Goal: Information Seeking & Learning: Learn about a topic

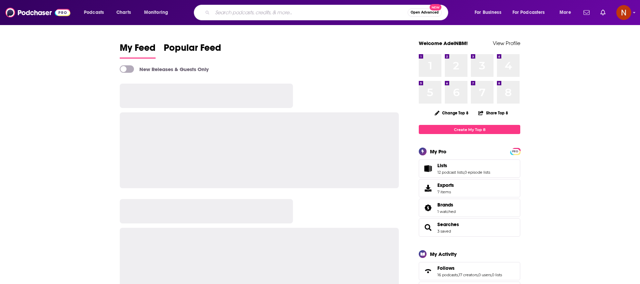
click at [298, 9] on input "Search podcasts, credits, & more..." at bounding box center [309, 12] width 195 height 11
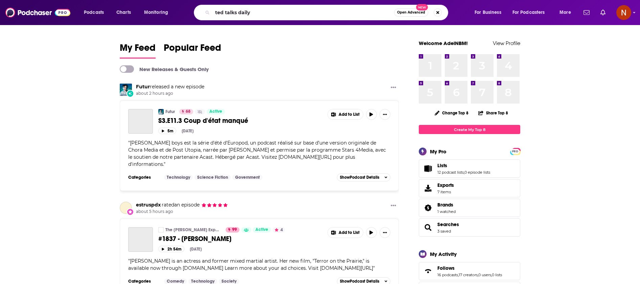
type input "ted talks daily"
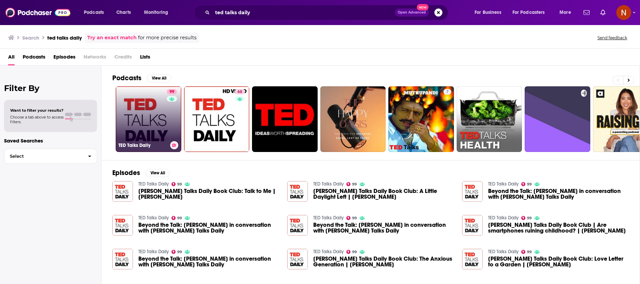
click at [145, 146] on h3 "TED Talks Daily" at bounding box center [142, 145] width 49 height 6
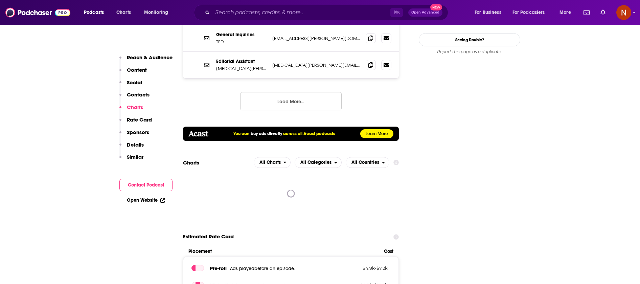
scroll to position [795, 0]
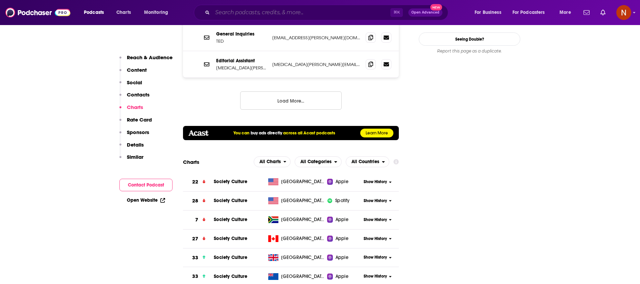
click at [259, 12] on input "Search podcasts, credits, & more..." at bounding box center [301, 12] width 178 height 11
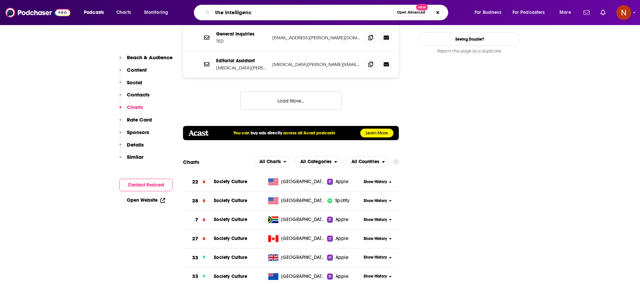
type input "the intelligence"
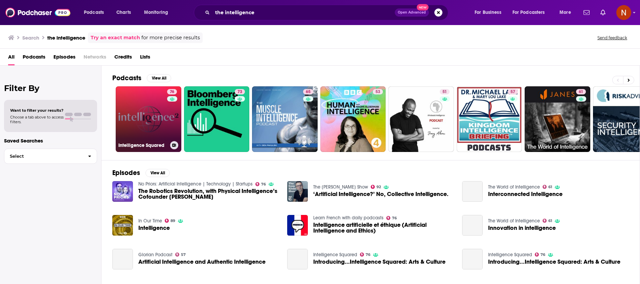
click at [150, 145] on h3 "Intelligence Squared" at bounding box center [142, 145] width 49 height 6
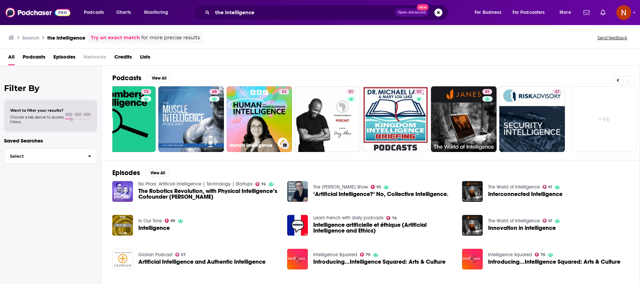
scroll to position [0, 0]
click at [311, 12] on input "the intelligence" at bounding box center [303, 12] width 182 height 11
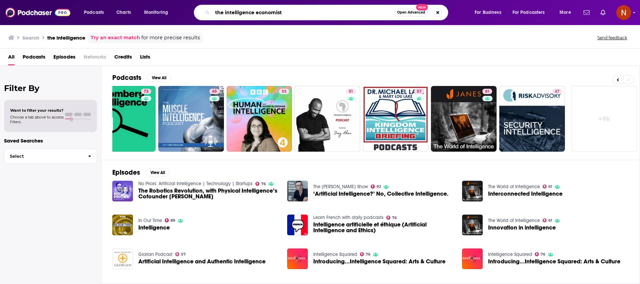
type input "the intelligence economist"
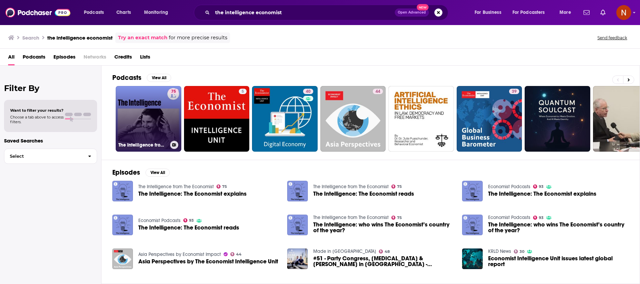
click at [156, 131] on link "75 The Intelligence from The Economist" at bounding box center [149, 119] width 66 height 66
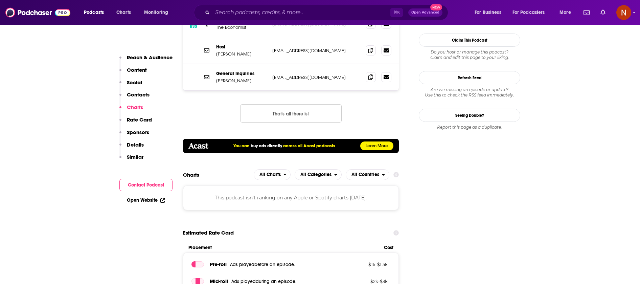
scroll to position [692, 0]
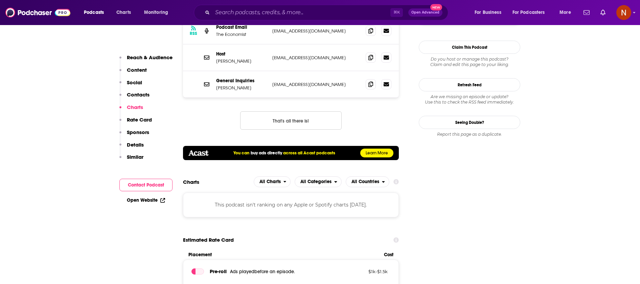
click at [263, 193] on div "This podcast isn't ranking on any Apple or Spotify charts [DATE]." at bounding box center [291, 205] width 216 height 24
click at [272, 179] on span "All Charts" at bounding box center [270, 181] width 21 height 5
click at [314, 179] on span "All Categories" at bounding box center [315, 181] width 31 height 5
click at [123, 12] on span "Charts" at bounding box center [123, 12] width 15 height 9
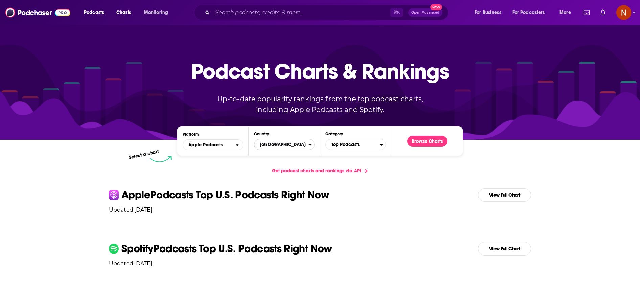
click at [287, 148] on span "[GEOGRAPHIC_DATA]" at bounding box center [281, 145] width 54 height 12
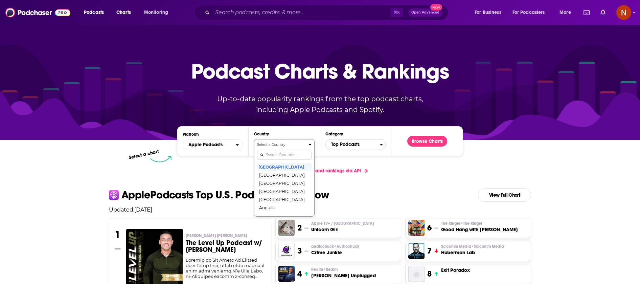
click at [339, 143] on span "Top Podcasts" at bounding box center [353, 145] width 54 height 12
click at [352, 154] on div "Select a Category Top Podcasts Arts Arts / Books Arts / Design Arts / Fashion &…" at bounding box center [356, 177] width 54 height 71
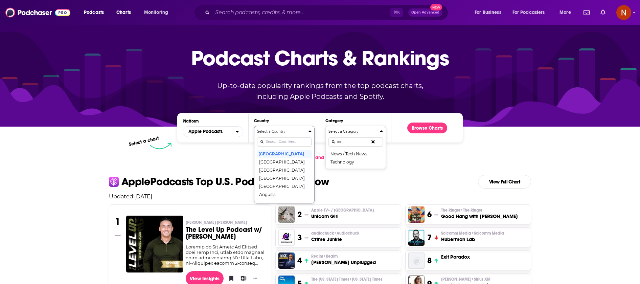
type input "e"
type input "bu"
click at [348, 171] on button "Business" at bounding box center [356, 171] width 54 height 8
click at [286, 154] on button "[GEOGRAPHIC_DATA]" at bounding box center [284, 154] width 54 height 8
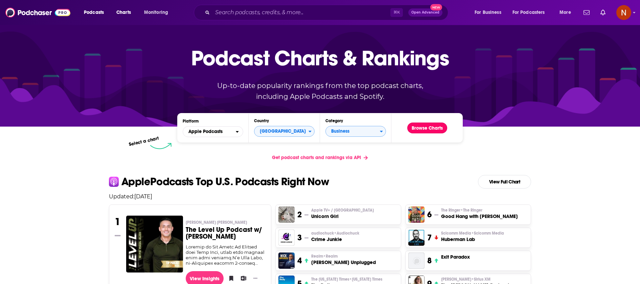
click at [432, 129] on button "Browse Charts" at bounding box center [427, 127] width 40 height 11
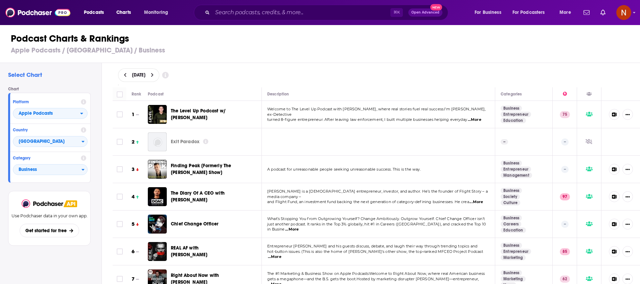
scroll to position [106, 0]
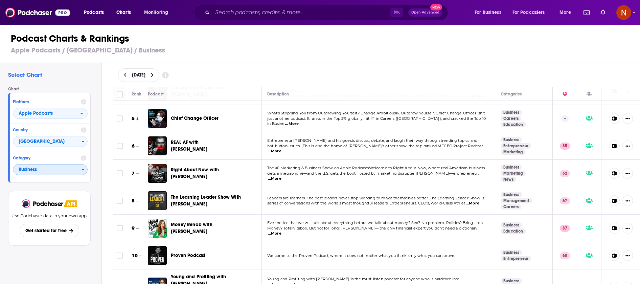
click at [50, 171] on span "Business" at bounding box center [47, 170] width 68 height 12
click at [54, 174] on span "Business" at bounding box center [47, 170] width 68 height 12
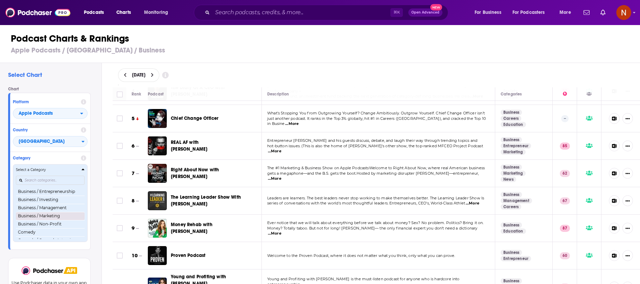
scroll to position [86, 0]
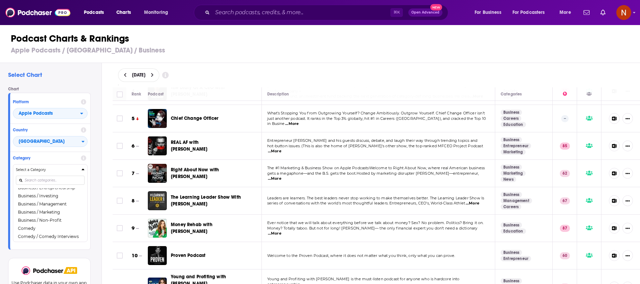
click at [274, 55] on div "Podcast Charts & Rankings Apple Podcasts / United States / Business" at bounding box center [323, 43] width 646 height 39
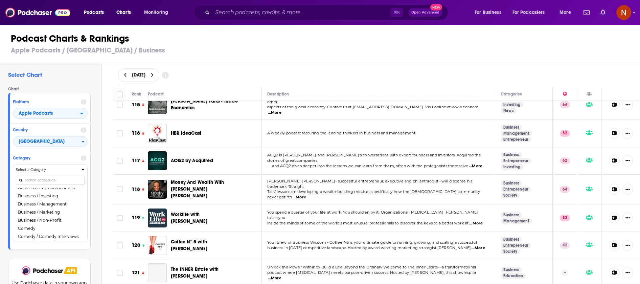
scroll to position [3223, 0]
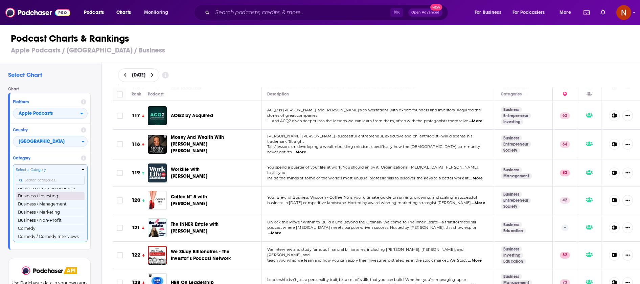
click at [59, 196] on button "Business / Investing" at bounding box center [50, 196] width 69 height 8
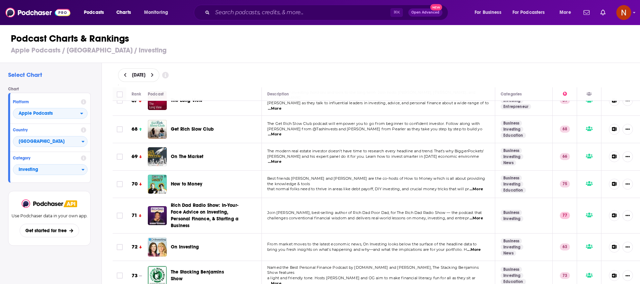
scroll to position [1958, 0]
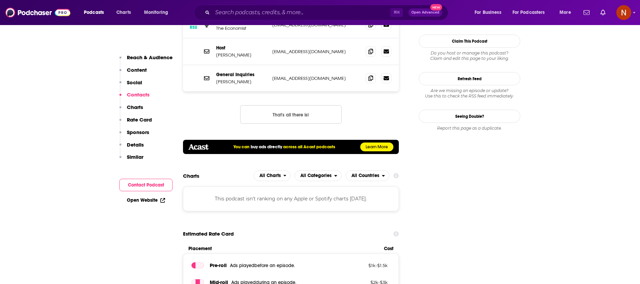
scroll to position [698, 0]
click at [261, 186] on div "This podcast isn't ranking on any Apple or Spotify charts [DATE]." at bounding box center [291, 198] width 216 height 24
click at [344, 186] on div "This podcast isn't ranking on any Apple or Spotify charts [DATE]." at bounding box center [291, 198] width 216 height 24
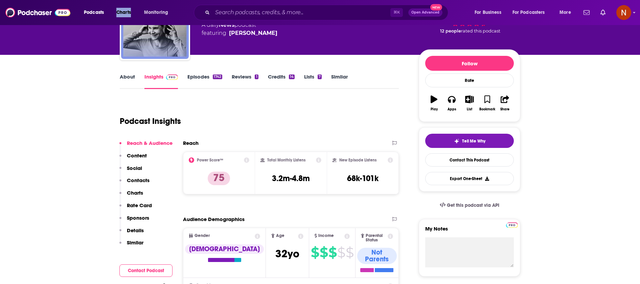
scroll to position [0, 0]
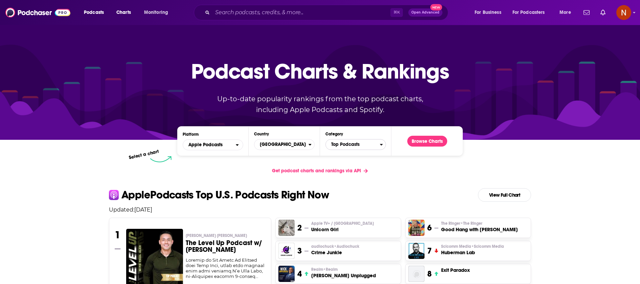
click at [332, 145] on span "Top Podcasts" at bounding box center [353, 145] width 54 height 12
click at [346, 153] on div "Categories" at bounding box center [356, 155] width 54 height 16
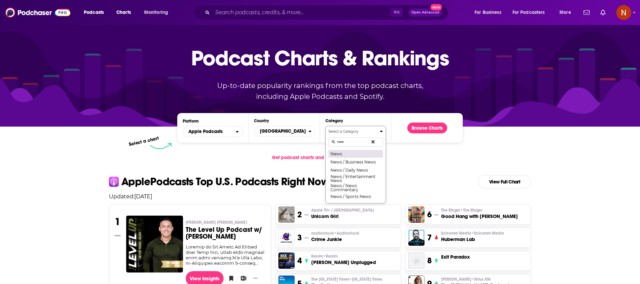
type input "new"
click at [356, 155] on button "News" at bounding box center [356, 154] width 54 height 8
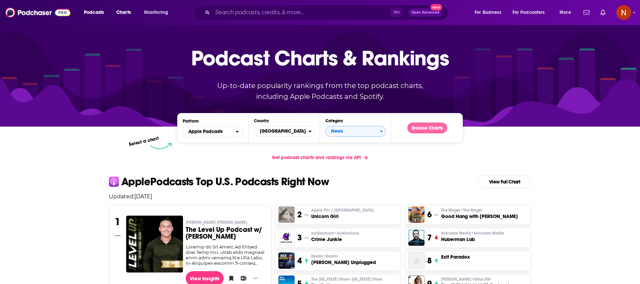
click at [430, 130] on button "Browse Charts" at bounding box center [427, 127] width 40 height 11
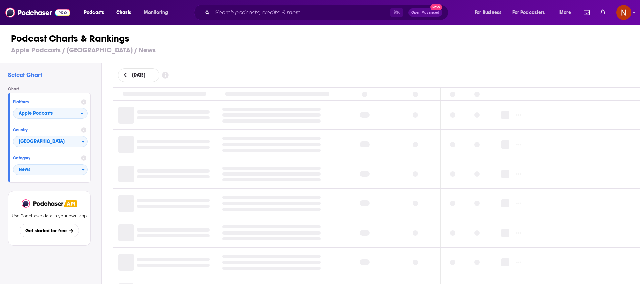
click at [127, 71] on div "September 4, 2025" at bounding box center [138, 75] width 41 height 14
select select "8"
click at [156, 116] on button "3" at bounding box center [156, 115] width 9 height 9
click at [217, 52] on h3 "Apple Podcasts / United States / News" at bounding box center [323, 50] width 624 height 8
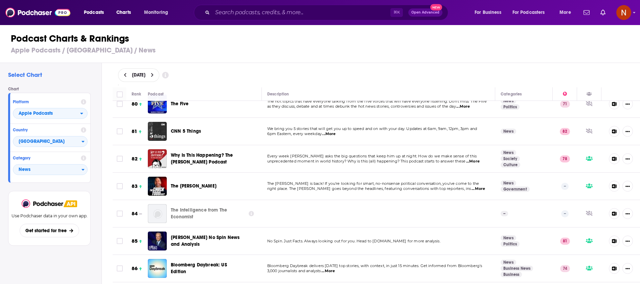
scroll to position [2200, 0]
click at [51, 143] on span "[GEOGRAPHIC_DATA]" at bounding box center [47, 142] width 68 height 12
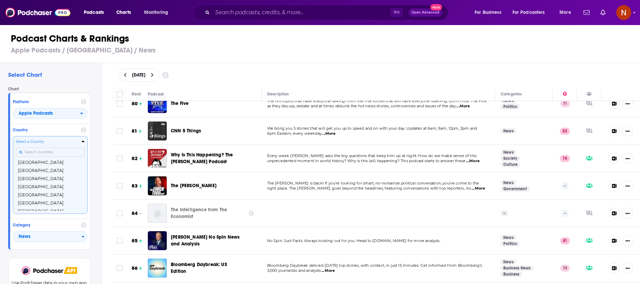
scroll to position [1305, 0]
click at [49, 153] on input "Countries" at bounding box center [50, 152] width 69 height 9
type input "uni"
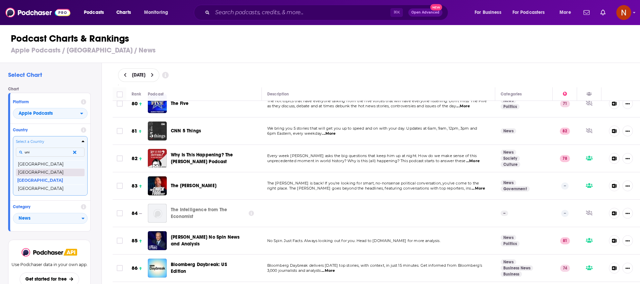
click at [49, 170] on button "[GEOGRAPHIC_DATA]" at bounding box center [50, 172] width 69 height 8
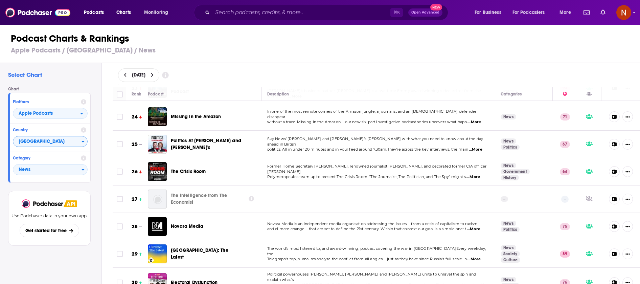
scroll to position [644, 0]
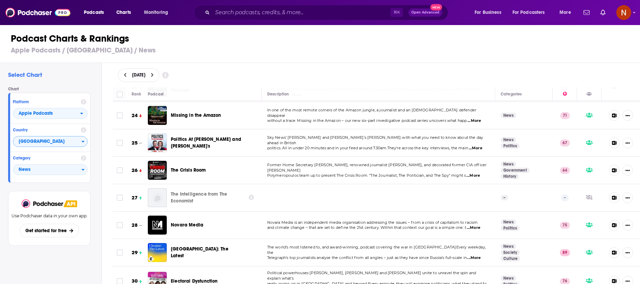
click at [126, 75] on icon at bounding box center [125, 75] width 3 height 5
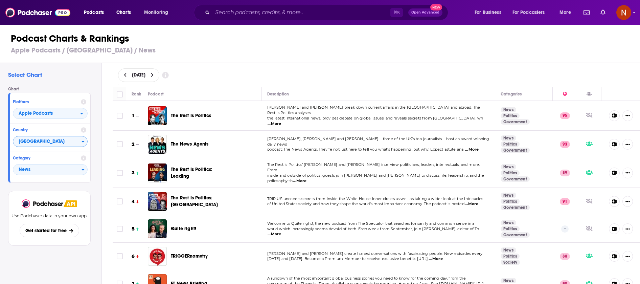
scroll to position [720, 0]
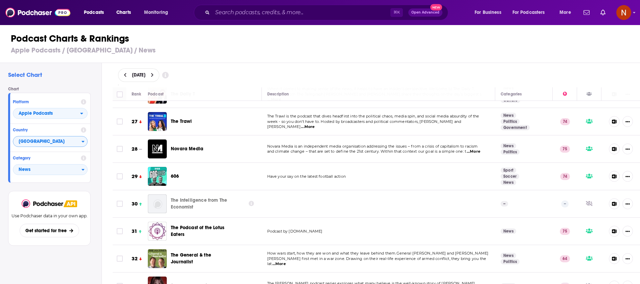
click at [127, 76] on icon at bounding box center [125, 75] width 3 height 5
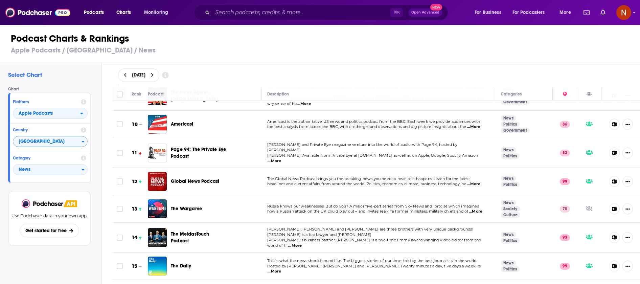
scroll to position [802, 0]
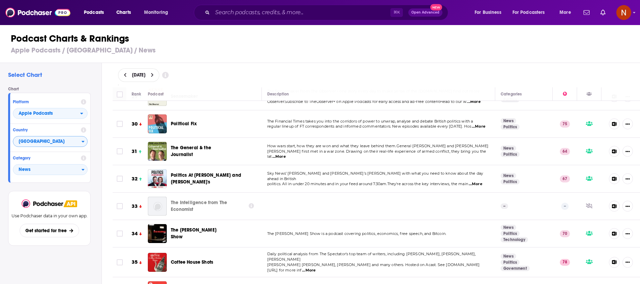
click at [252, 203] on icon at bounding box center [251, 205] width 5 height 5
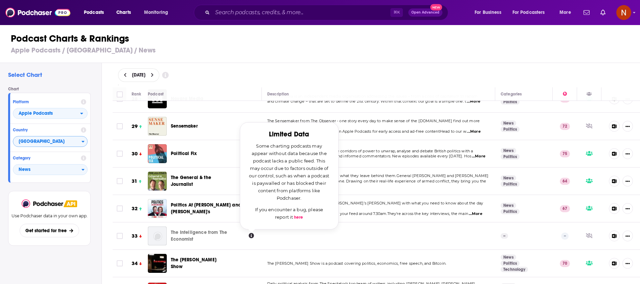
scroll to position [774, 0]
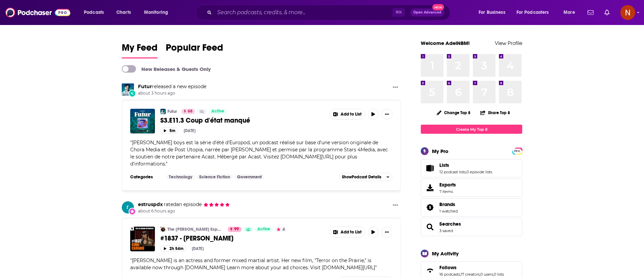
click at [261, 6] on div "⌘ K Open Advanced New" at bounding box center [323, 13] width 254 height 16
click at [261, 14] on input "Search podcasts, credits, & more..." at bounding box center [304, 12] width 178 height 11
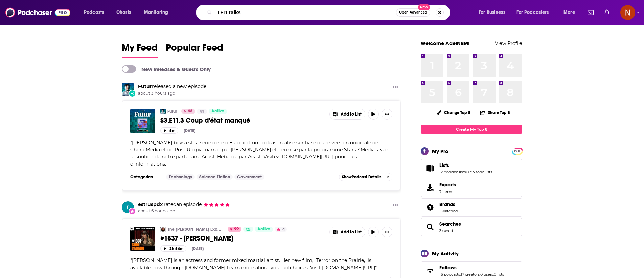
type input "TED talks"
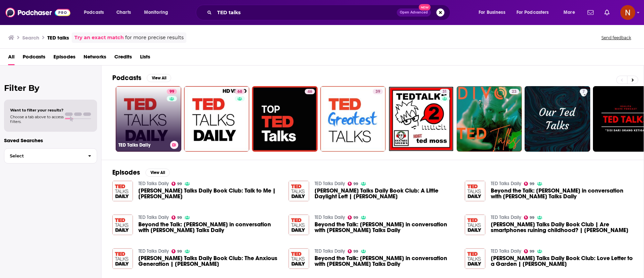
click at [144, 147] on h3 "TED Talks Daily" at bounding box center [142, 145] width 49 height 6
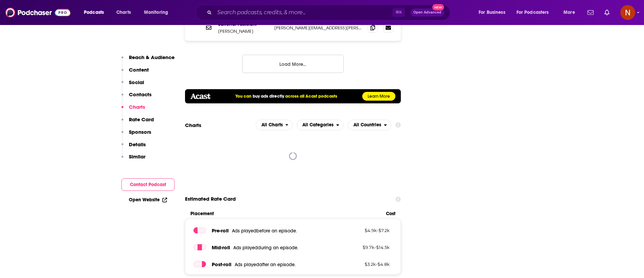
scroll to position [833, 0]
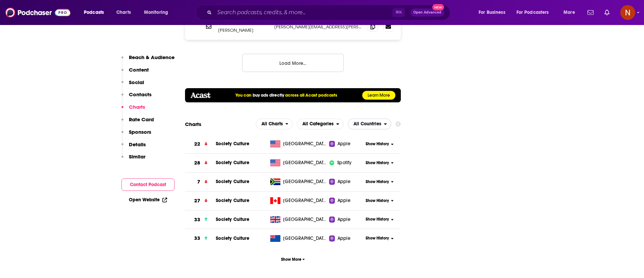
click at [368, 122] on span "All Countries" at bounding box center [368, 124] width 28 height 5
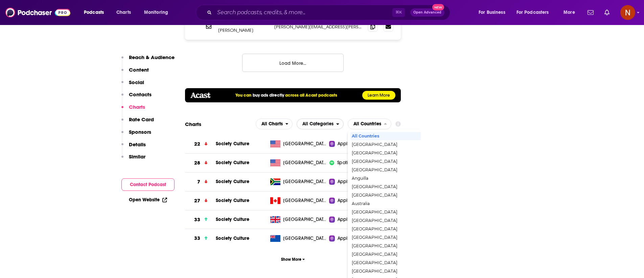
click at [331, 122] on span "All Categories" at bounding box center [318, 124] width 31 height 5
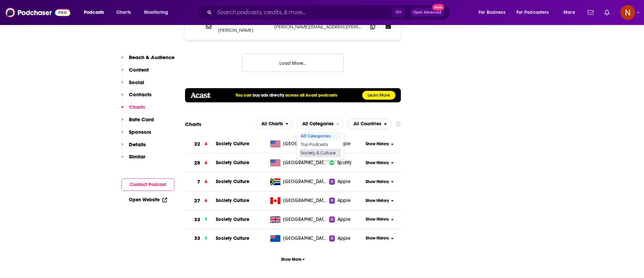
click at [376, 122] on span "All Countries" at bounding box center [368, 124] width 28 height 5
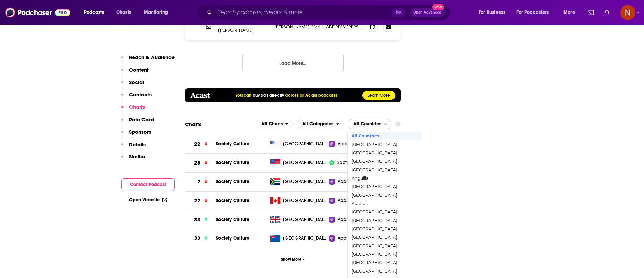
click at [376, 122] on span "All Countries" at bounding box center [368, 124] width 28 height 5
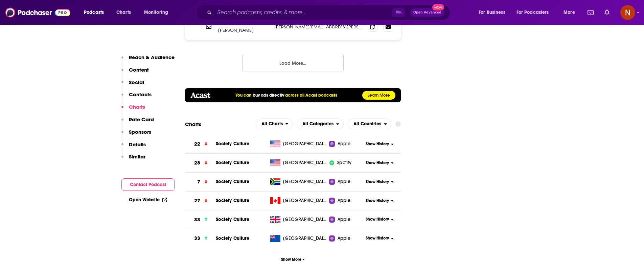
click at [377, 119] on section "Charts All Charts All Categories All Countries 22 Society Culture United States…" at bounding box center [293, 192] width 216 height 147
click at [377, 118] on span "All Countries" at bounding box center [366, 124] width 36 height 12
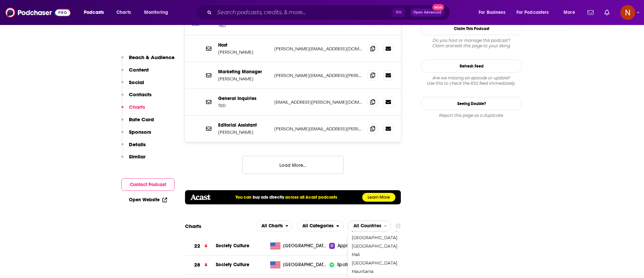
scroll to position [712, 0]
click at [367, 244] on span "[GEOGRAPHIC_DATA]" at bounding box center [398, 246] width 93 height 4
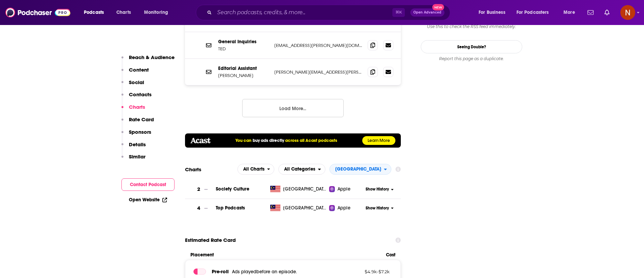
scroll to position [788, 0]
click at [376, 167] on span "[GEOGRAPHIC_DATA]" at bounding box center [358, 169] width 46 height 5
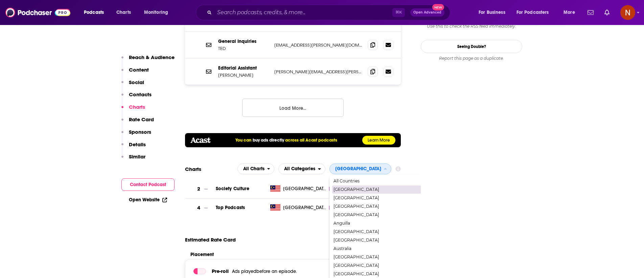
click at [378, 188] on span "[GEOGRAPHIC_DATA]" at bounding box center [380, 190] width 93 height 4
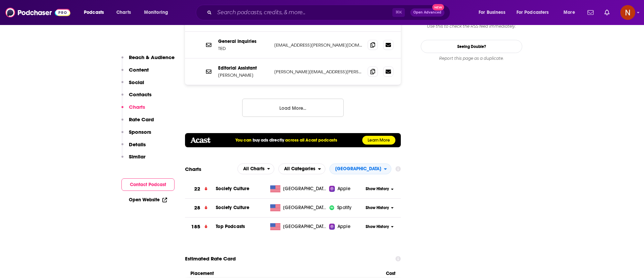
click at [376, 167] on span "[GEOGRAPHIC_DATA]" at bounding box center [358, 169] width 46 height 5
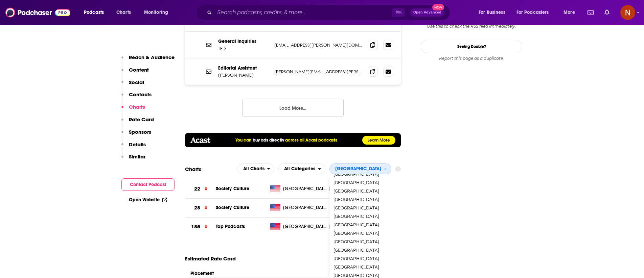
scroll to position [1188, 0]
click at [385, 277] on span "[GEOGRAPHIC_DATA]" at bounding box center [380, 279] width 93 height 4
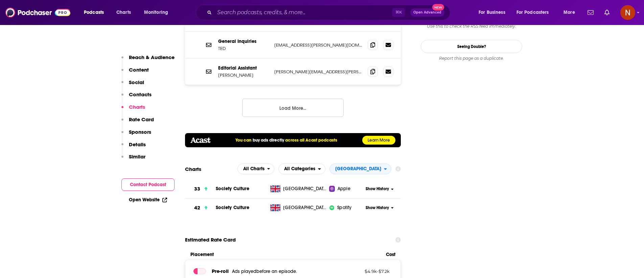
click at [352, 18] on div "⌘ K Open Advanced New" at bounding box center [323, 13] width 254 height 16
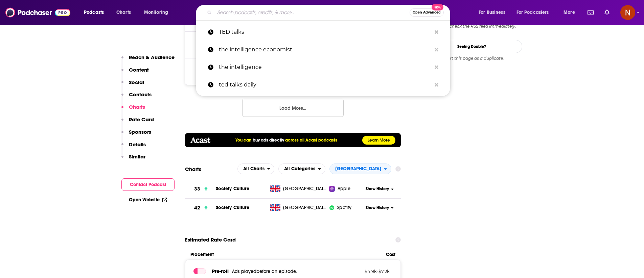
click at [352, 13] on input "Search podcasts, credits, & more..." at bounding box center [312, 12] width 195 height 11
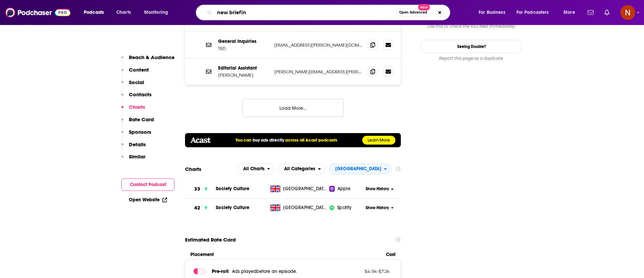
type input "new briefing"
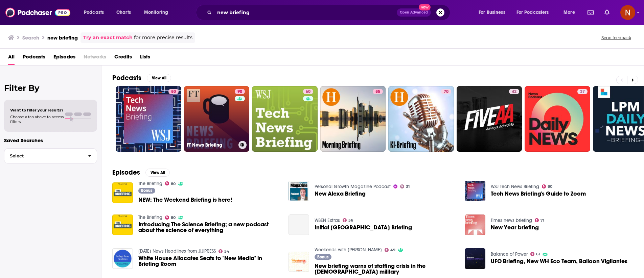
click at [192, 144] on h3 "FT News Briefing" at bounding box center [211, 145] width 49 height 6
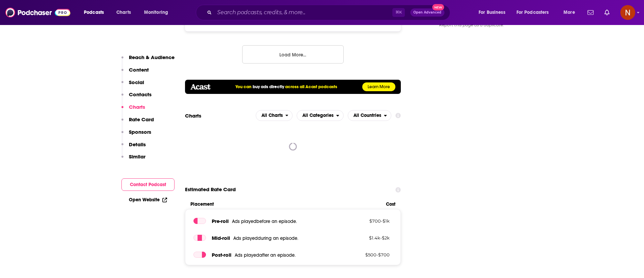
scroll to position [843, 0]
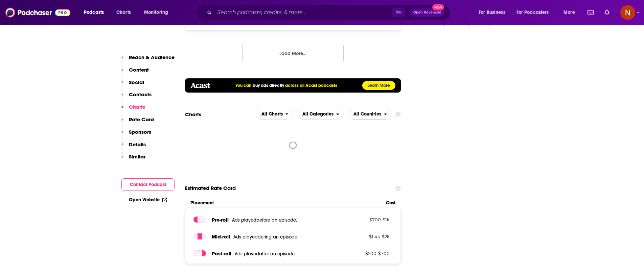
click at [371, 109] on span "All Countries" at bounding box center [366, 115] width 36 height 12
click at [325, 112] on span "All Categories" at bounding box center [318, 114] width 31 height 5
click at [369, 112] on span "All Countries" at bounding box center [368, 114] width 28 height 5
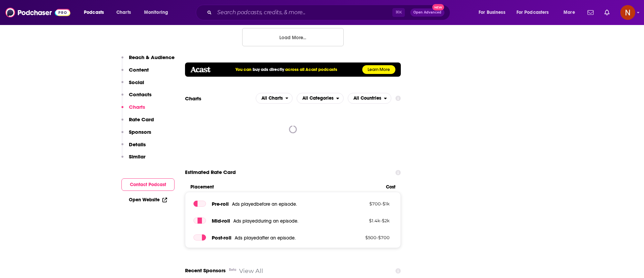
scroll to position [859, 0]
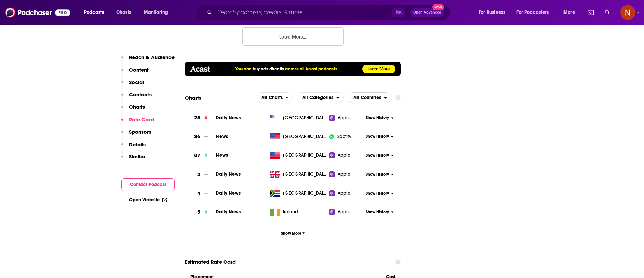
click at [363, 92] on span "All Countries" at bounding box center [366, 98] width 36 height 12
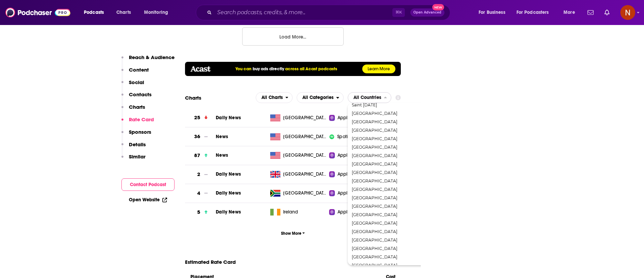
scroll to position [950, 0]
click at [296, 231] on span "Show More" at bounding box center [293, 233] width 24 height 5
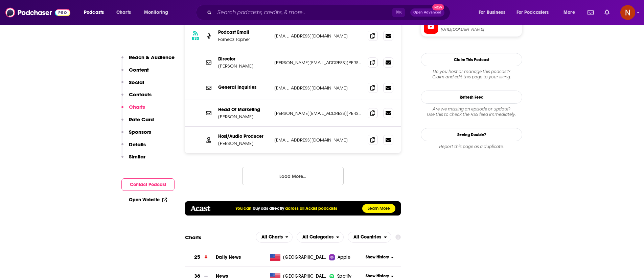
scroll to position [723, 0]
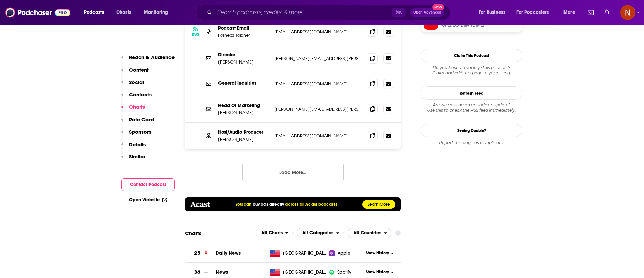
click at [361, 231] on span "All Countries" at bounding box center [368, 233] width 28 height 5
click at [365, 278] on span "[GEOGRAPHIC_DATA]" at bounding box center [398, 283] width 93 height 4
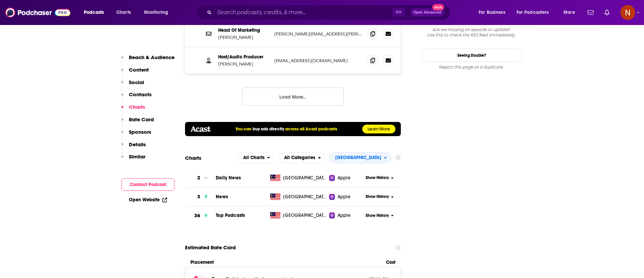
scroll to position [798, 0]
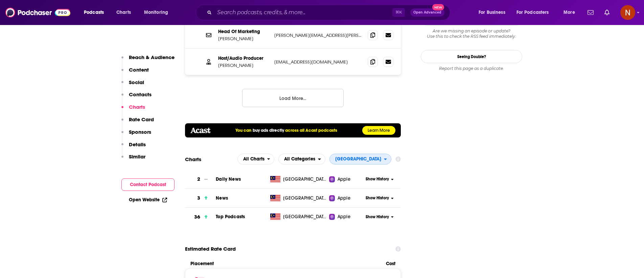
click at [370, 157] on span "[GEOGRAPHIC_DATA]" at bounding box center [358, 159] width 46 height 5
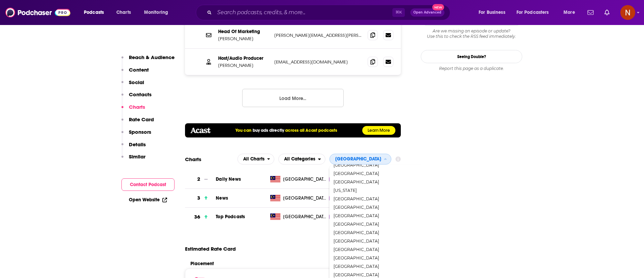
scroll to position [404, 0]
click at [372, 197] on span "[GEOGRAPHIC_DATA]" at bounding box center [380, 199] width 93 height 4
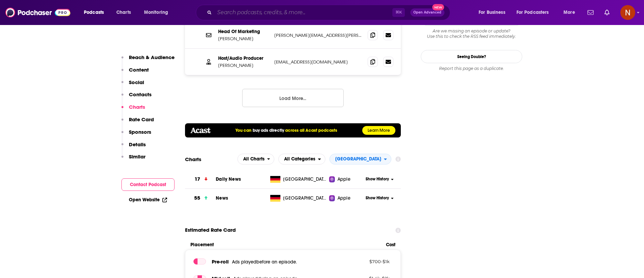
click at [269, 8] on input "Search podcasts, credits, & more..." at bounding box center [304, 12] width 178 height 11
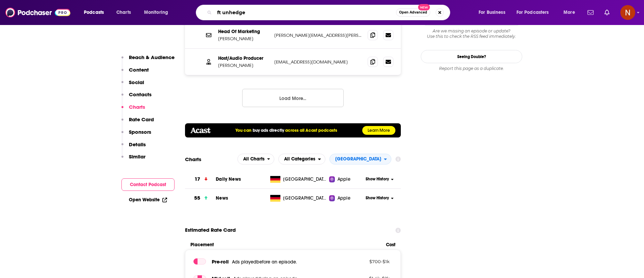
type input "ft unhedged"
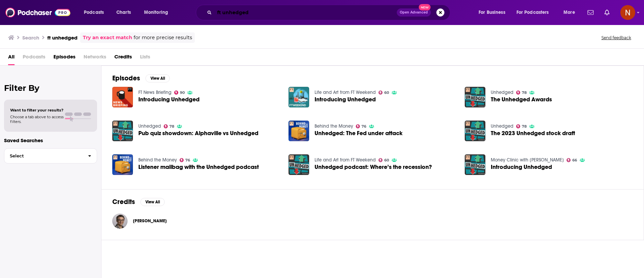
click at [220, 11] on input "ft unhedged" at bounding box center [306, 12] width 182 height 11
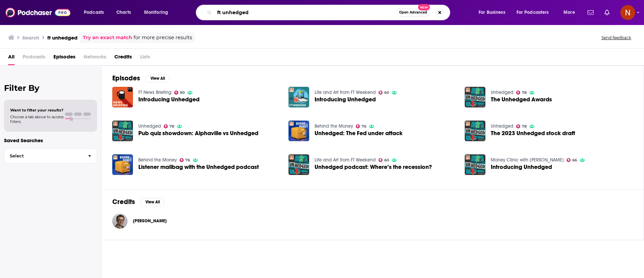
click at [220, 11] on input "ft unhedged" at bounding box center [306, 12] width 182 height 11
type input "unhedged"
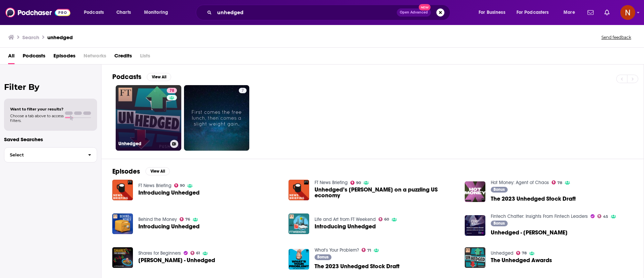
click at [144, 131] on link "78 Unhedged" at bounding box center [149, 118] width 66 height 66
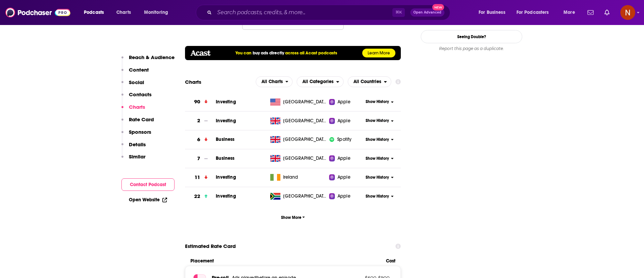
scroll to position [706, 0]
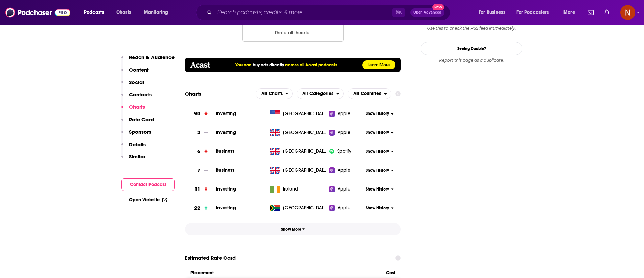
click at [296, 227] on span "Show More" at bounding box center [293, 229] width 24 height 5
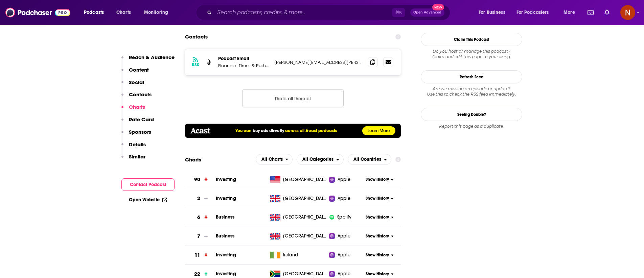
scroll to position [640, 0]
click at [365, 157] on span "All Countries" at bounding box center [368, 159] width 28 height 5
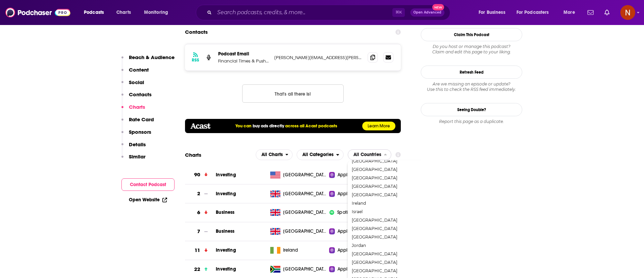
scroll to position [394, 0]
click at [371, 194] on span "[GEOGRAPHIC_DATA]" at bounding box center [398, 196] width 93 height 4
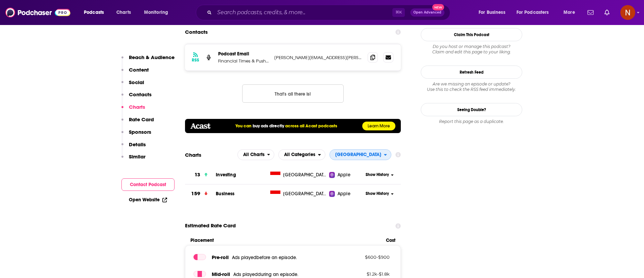
click at [377, 153] on span "[GEOGRAPHIC_DATA]" at bounding box center [358, 155] width 46 height 5
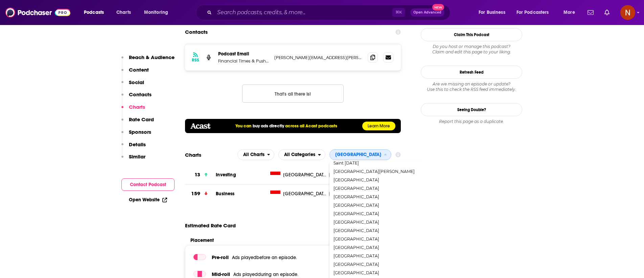
scroll to position [827, 0]
click at [379, 201] on span "[GEOGRAPHIC_DATA]" at bounding box center [380, 203] width 93 height 4
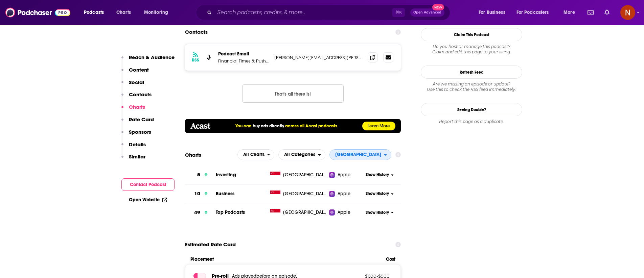
click at [383, 149] on span "[GEOGRAPHIC_DATA]" at bounding box center [357, 155] width 54 height 12
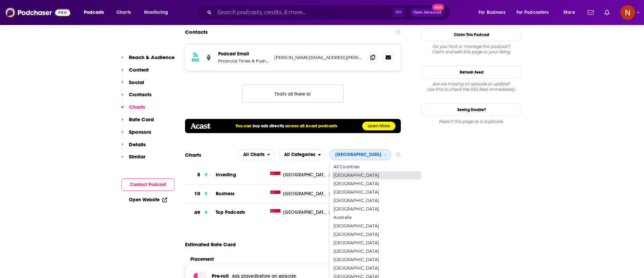
click at [377, 174] on span "[GEOGRAPHIC_DATA]" at bounding box center [380, 176] width 93 height 4
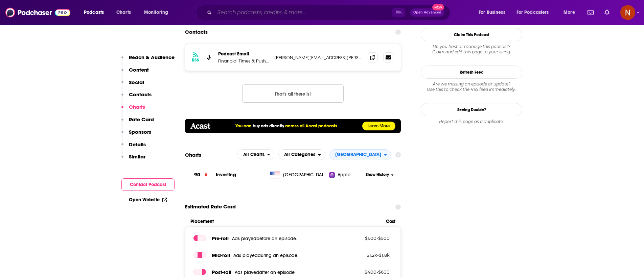
click at [285, 11] on input "Search podcasts, credits, & more..." at bounding box center [304, 12] width 178 height 11
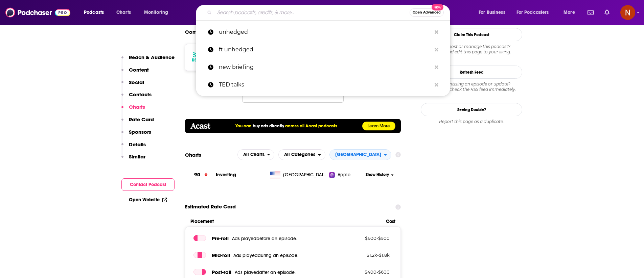
paste input "Worklife with Adam Grant"
type input "Worklife with Adam Grant"
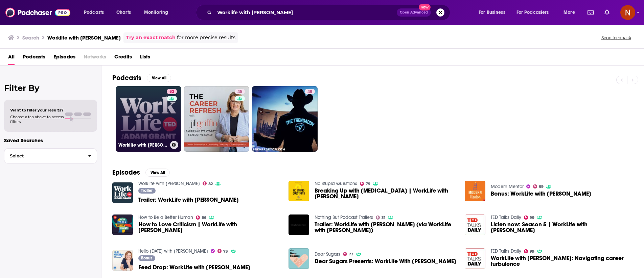
click at [160, 133] on link "82 Worklife with Adam Grant" at bounding box center [149, 119] width 66 height 66
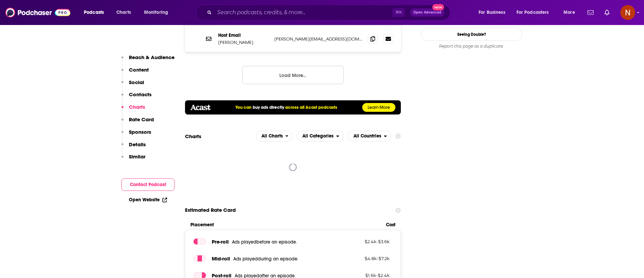
scroll to position [820, 0]
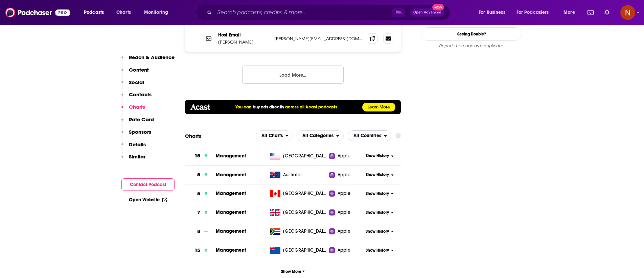
click at [367, 134] on span "All Countries" at bounding box center [368, 136] width 28 height 5
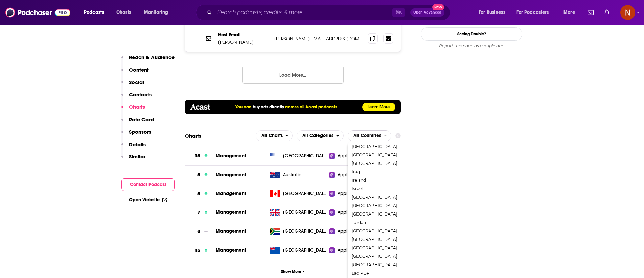
scroll to position [466, 0]
click at [369, 154] on span "[GEOGRAPHIC_DATA]" at bounding box center [398, 156] width 93 height 4
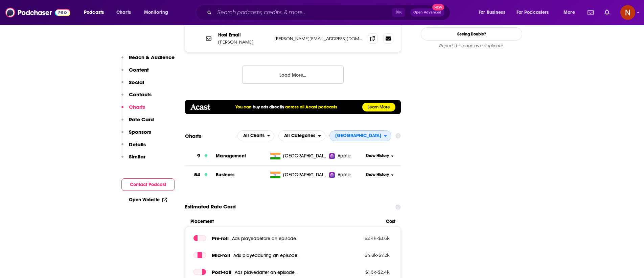
click at [380, 134] on span "[GEOGRAPHIC_DATA]" at bounding box center [358, 136] width 46 height 5
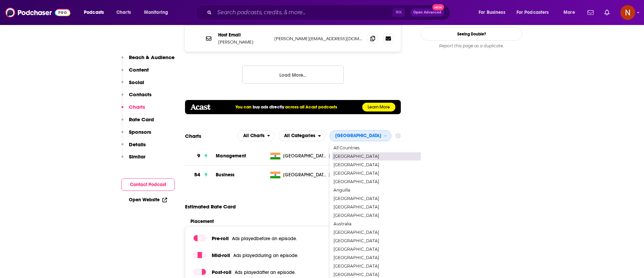
click at [382, 155] on span "[GEOGRAPHIC_DATA]" at bounding box center [380, 157] width 93 height 4
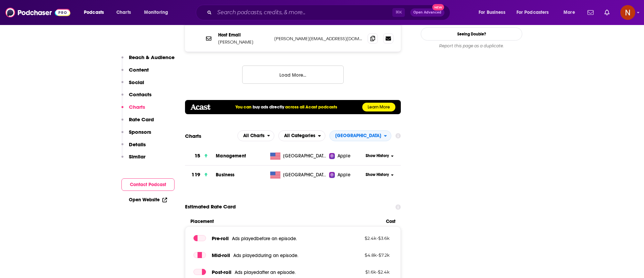
click at [381, 131] on section "Charts All Charts All Categories United States 15 Management United States Appl…" at bounding box center [293, 158] width 216 height 54
click at [381, 130] on span "[GEOGRAPHIC_DATA]" at bounding box center [357, 136] width 54 height 12
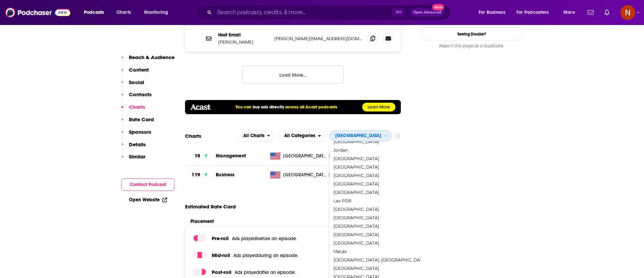
scroll to position [1019, 0]
click at [366, 261] on span "[GEOGRAPHIC_DATA]" at bounding box center [380, 263] width 93 height 4
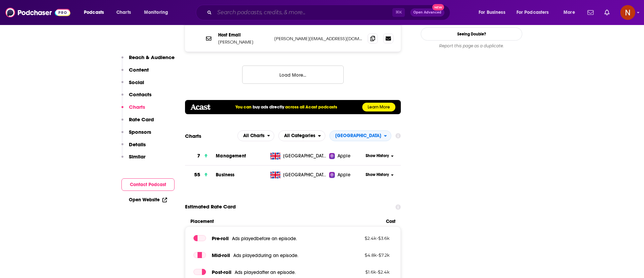
click at [313, 12] on input "Search podcasts, credits, & more..." at bounding box center [304, 12] width 178 height 11
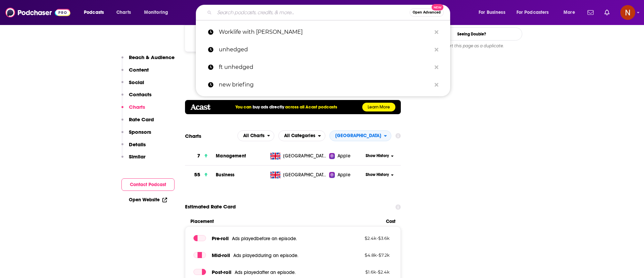
paste input "The World in Brief from The Economist"
type input "The World in Brief from The Economist"
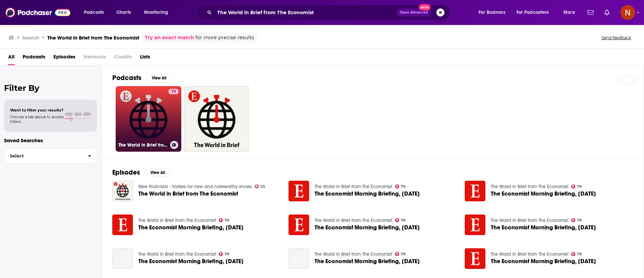
drag, startPoint x: 159, startPoint y: 149, endPoint x: 160, endPoint y: 143, distance: 6.5
click at [160, 143] on h3 "The World in Brief from The Economist" at bounding box center [142, 145] width 49 height 6
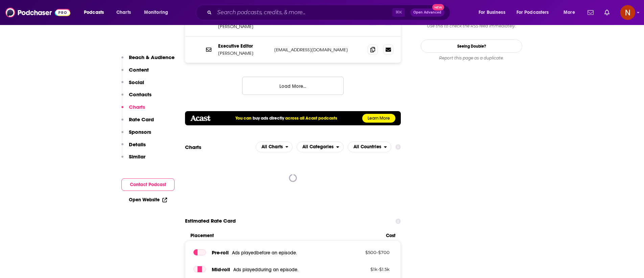
scroll to position [807, 0]
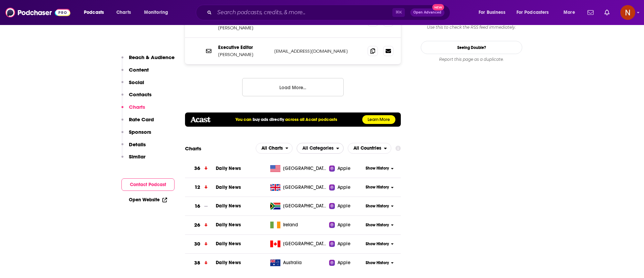
click at [320, 146] on span "All Categories" at bounding box center [318, 148] width 31 height 5
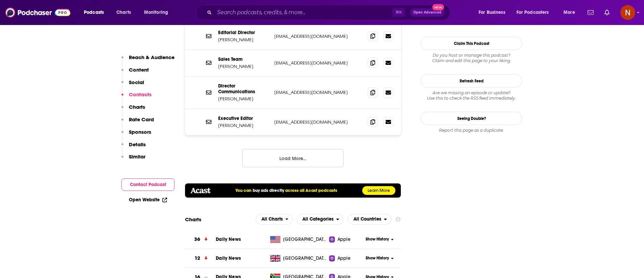
scroll to position [807, 0]
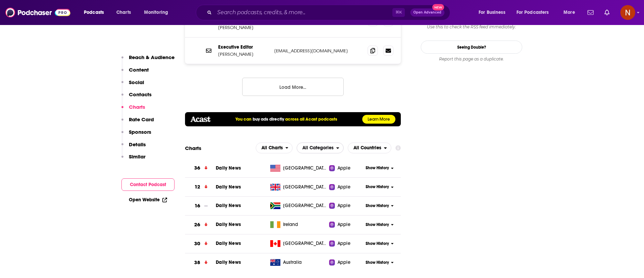
click at [336, 142] on span "All Categories" at bounding box center [316, 148] width 39 height 12
click at [333, 175] on span "News" at bounding box center [320, 177] width 38 height 4
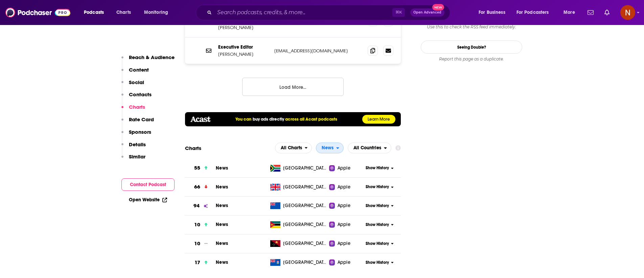
click at [332, 142] on span "News" at bounding box center [326, 148] width 20 height 12
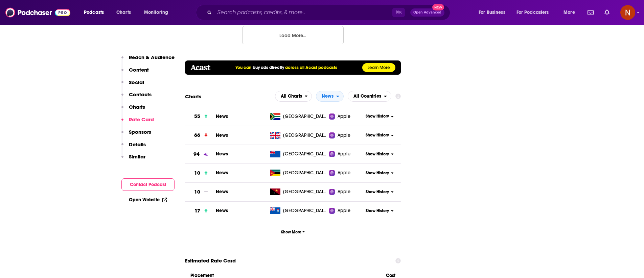
scroll to position [867, 0]
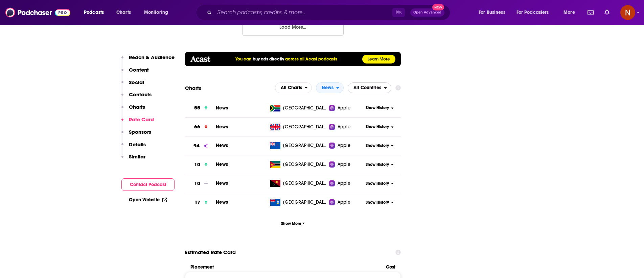
click at [371, 86] on span "All Countries" at bounding box center [368, 88] width 28 height 5
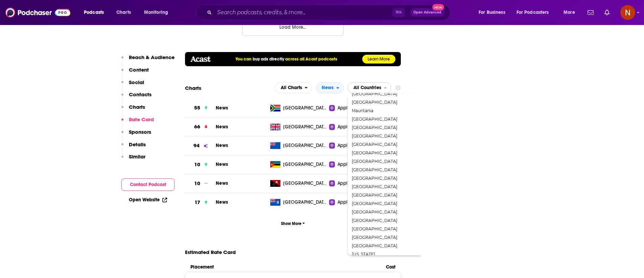
scroll to position [993, 0]
click at [376, 179] on span "[GEOGRAPHIC_DATA]" at bounding box center [398, 181] width 93 height 4
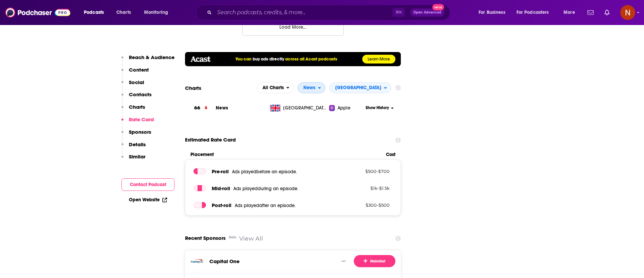
click at [318, 82] on span "News" at bounding box center [308, 88] width 20 height 12
click at [330, 124] on span "News / Daily News" at bounding box center [321, 126] width 38 height 4
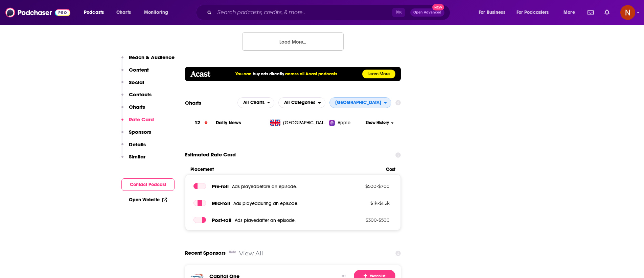
click at [367, 100] on span "[GEOGRAPHIC_DATA]" at bounding box center [358, 102] width 46 height 5
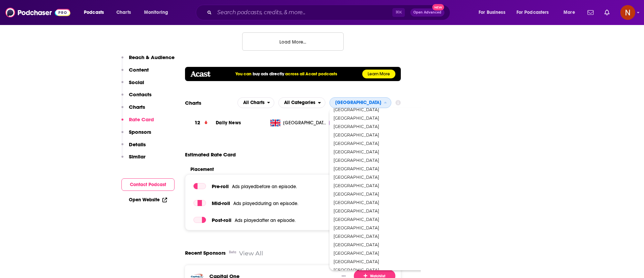
scroll to position [993, 0]
click at [369, 185] on span "[GEOGRAPHIC_DATA]" at bounding box center [380, 187] width 93 height 4
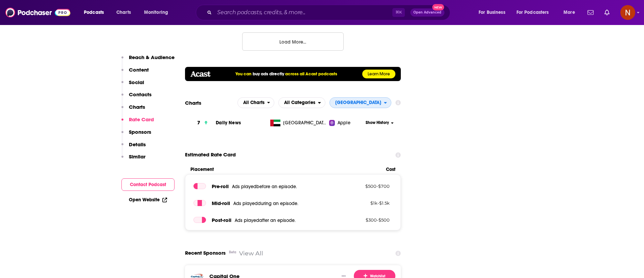
click at [359, 100] on span "[GEOGRAPHIC_DATA]" at bounding box center [358, 102] width 46 height 5
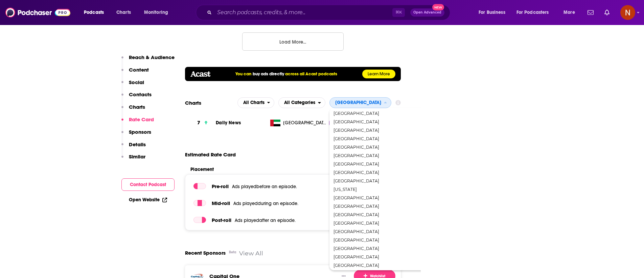
scroll to position [275, 0]
click at [352, 193] on span "[GEOGRAPHIC_DATA]" at bounding box center [380, 195] width 93 height 4
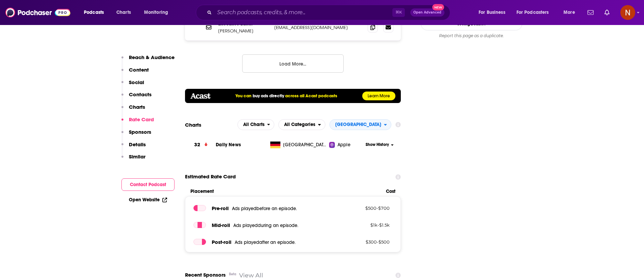
scroll to position [854, 0]
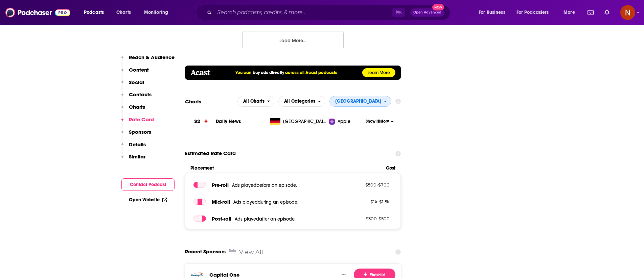
click at [375, 99] on span "[GEOGRAPHIC_DATA]" at bounding box center [358, 101] width 46 height 5
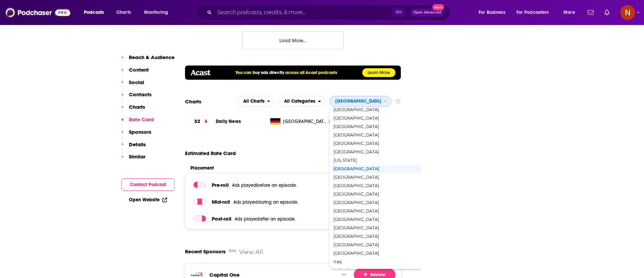
scroll to position [345, 0]
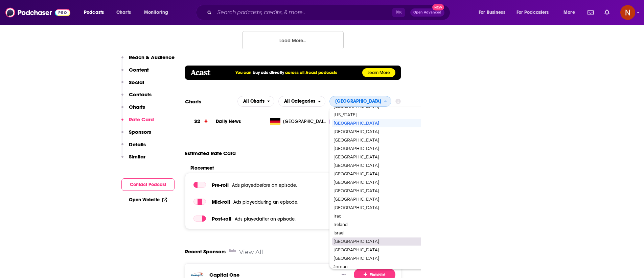
click at [376, 240] on span "[GEOGRAPHIC_DATA]" at bounding box center [380, 242] width 93 height 4
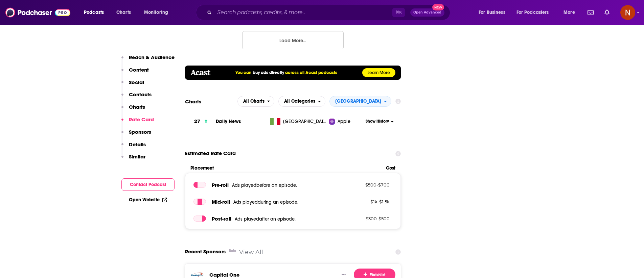
click at [381, 96] on span "[GEOGRAPHIC_DATA]" at bounding box center [357, 102] width 54 height 12
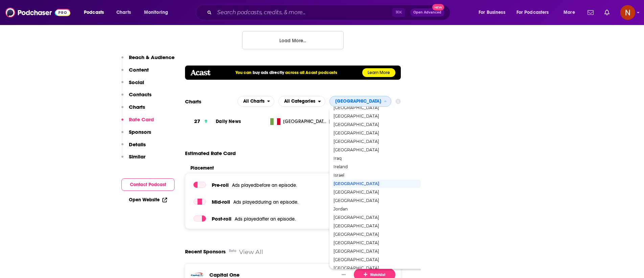
scroll to position [471, 0]
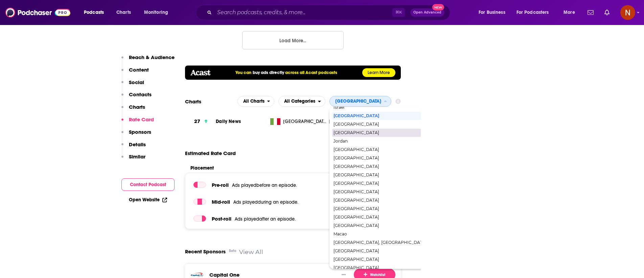
click at [387, 129] on div "[GEOGRAPHIC_DATA]" at bounding box center [380, 133] width 97 height 8
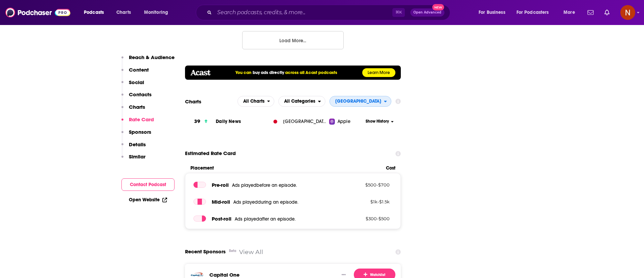
click at [377, 99] on span "[GEOGRAPHIC_DATA]" at bounding box center [358, 101] width 46 height 5
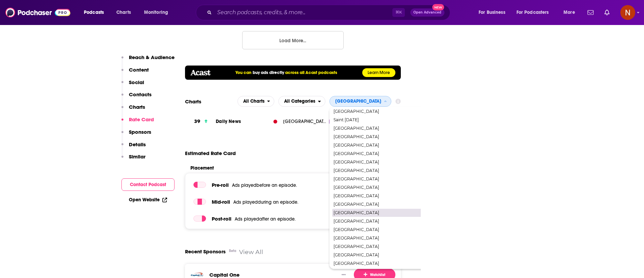
scroll to position [873, 0]
click at [386, 152] on span "[GEOGRAPHIC_DATA]" at bounding box center [380, 154] width 93 height 4
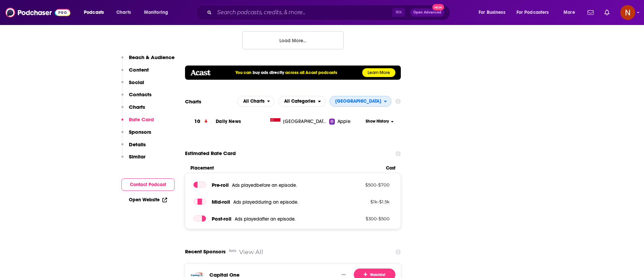
click at [376, 99] on span "[GEOGRAPHIC_DATA]" at bounding box center [358, 101] width 46 height 5
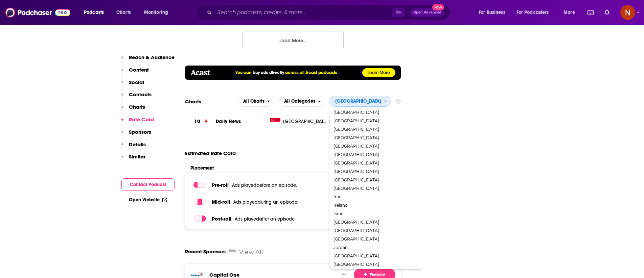
scroll to position [367, 0]
click at [374, 235] on span "[GEOGRAPHIC_DATA]" at bounding box center [380, 237] width 93 height 4
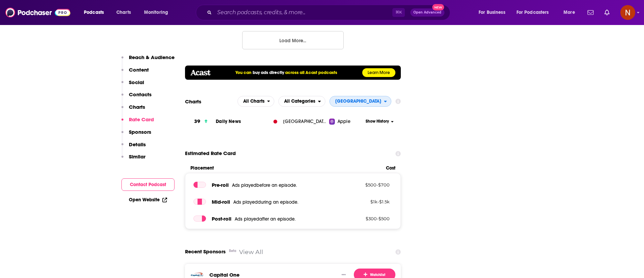
click at [375, 99] on span "[GEOGRAPHIC_DATA]" at bounding box center [358, 101] width 46 height 5
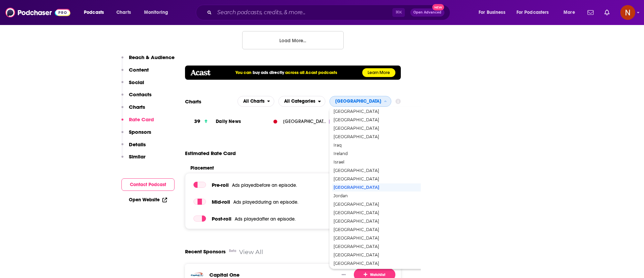
scroll to position [421, 0]
click at [395, 122] on span "[GEOGRAPHIC_DATA]" at bounding box center [380, 124] width 93 height 4
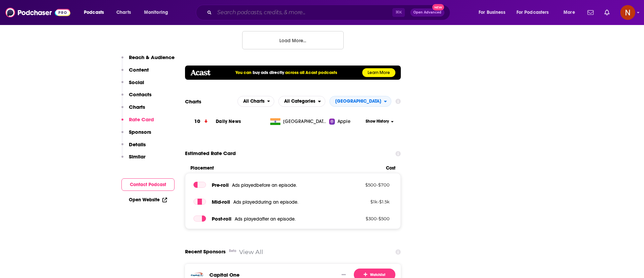
click at [325, 12] on input "Search podcasts, credits, & more..." at bounding box center [304, 12] width 178 height 11
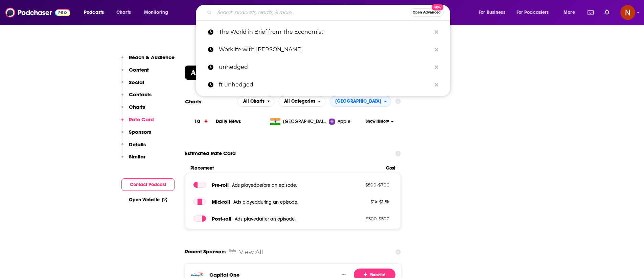
click at [325, 12] on input "Search podcasts, credits, & more..." at bounding box center [312, 12] width 195 height 11
paste input "FT The Economics Show"
type input "FT The Economics Show"
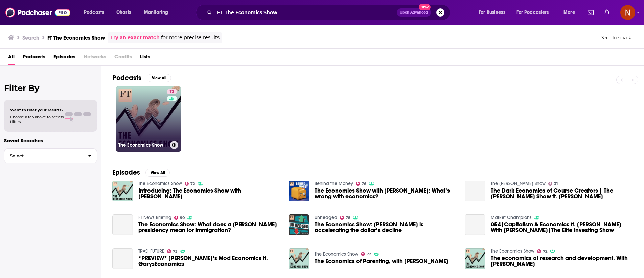
click at [153, 130] on link "72 The Economics Show" at bounding box center [149, 119] width 66 height 66
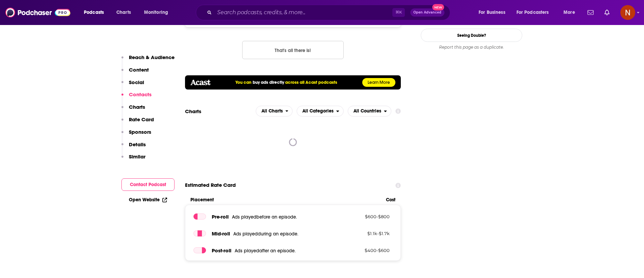
scroll to position [726, 0]
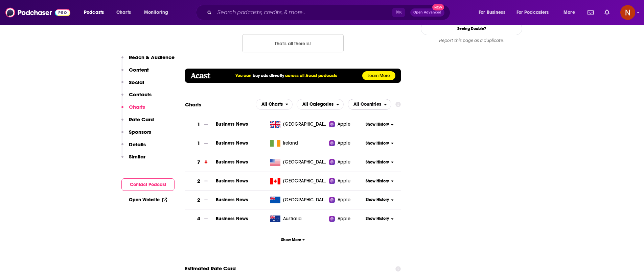
click at [380, 102] on span "All Countries" at bounding box center [368, 104] width 28 height 5
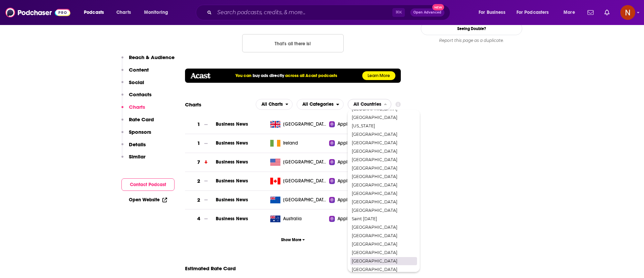
scroll to position [902, 0]
click at [382, 251] on div "[GEOGRAPHIC_DATA]" at bounding box center [384, 255] width 67 height 8
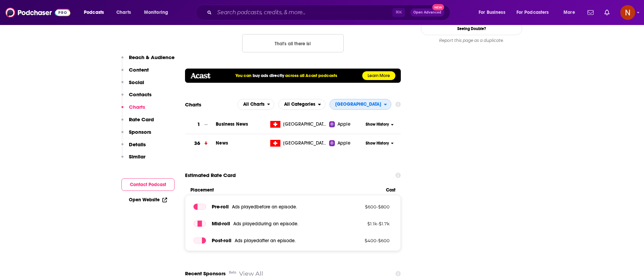
click at [369, 102] on span "[GEOGRAPHIC_DATA]" at bounding box center [358, 104] width 46 height 5
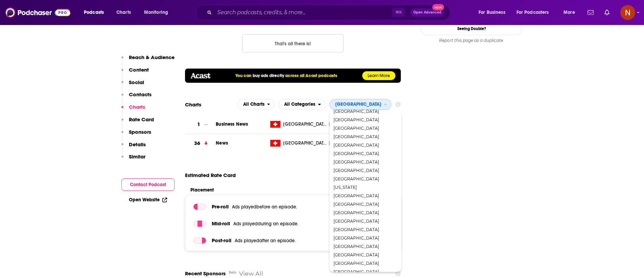
scroll to position [349, 0]
click at [369, 188] on span "[GEOGRAPHIC_DATA]" at bounding box center [365, 190] width 63 height 4
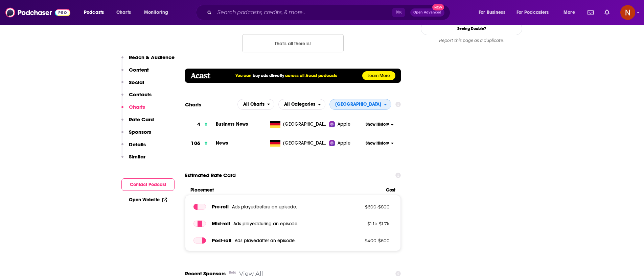
click at [372, 99] on span "[GEOGRAPHIC_DATA]" at bounding box center [357, 105] width 54 height 12
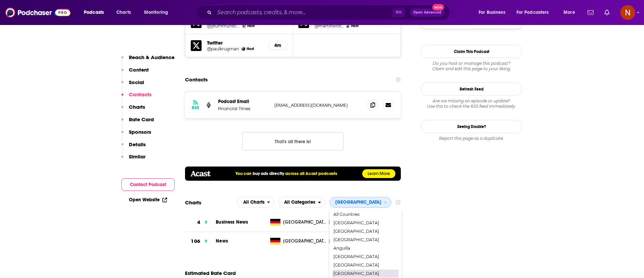
scroll to position [628, 0]
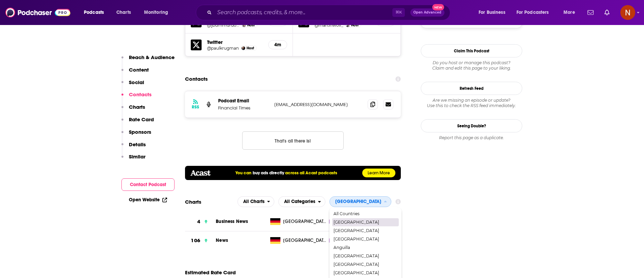
click at [381, 221] on span "[GEOGRAPHIC_DATA]" at bounding box center [365, 223] width 63 height 4
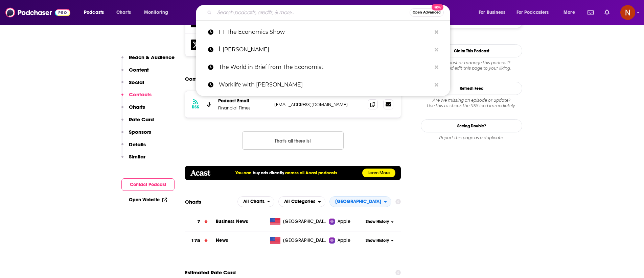
click at [284, 16] on input "Search podcasts, credits, & more..." at bounding box center [312, 12] width 195 height 11
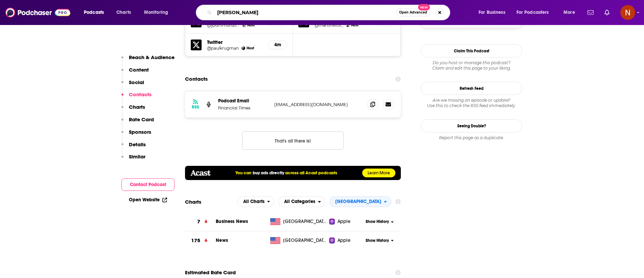
type input "TED business"
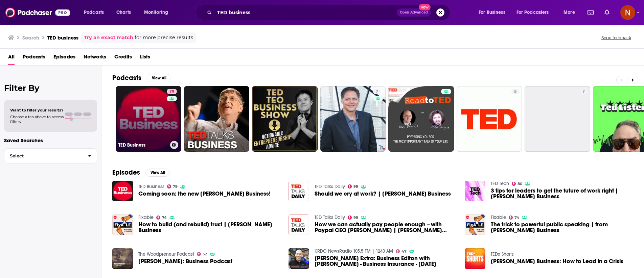
click at [146, 149] on div "TED Business" at bounding box center [148, 145] width 60 height 8
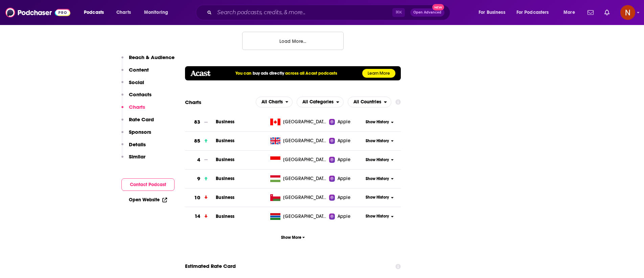
scroll to position [858, 0]
click at [366, 96] on section "Charts All Charts All Categories All Countries 83 Business Canada Apple Show Hi…" at bounding box center [293, 169] width 216 height 147
click at [368, 99] on span "All Countries" at bounding box center [368, 101] width 28 height 5
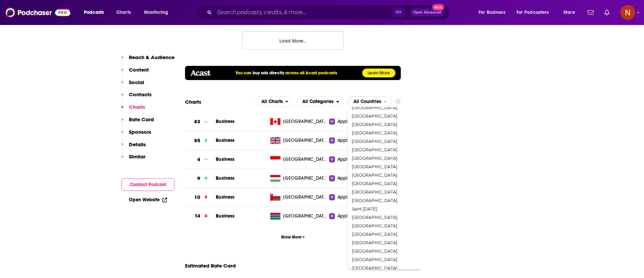
scroll to position [757, 0]
click at [373, 218] on span "[GEOGRAPHIC_DATA]" at bounding box center [398, 220] width 93 height 4
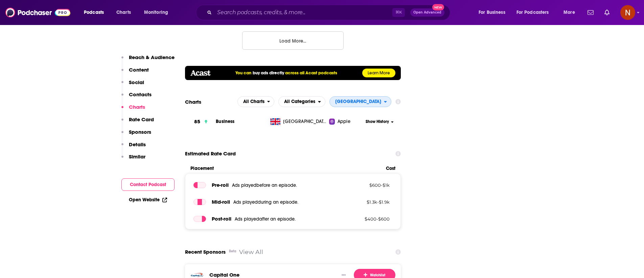
click at [377, 96] on span "[GEOGRAPHIC_DATA]" at bounding box center [357, 102] width 54 height 12
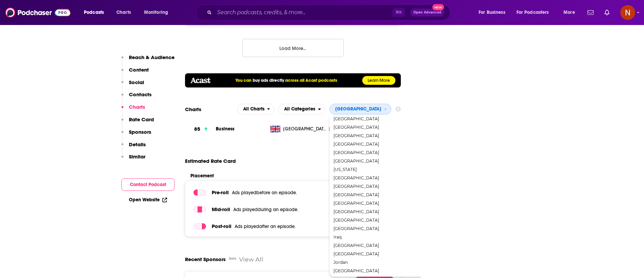
scroll to position [241, 0]
click at [362, 217] on span "[GEOGRAPHIC_DATA]" at bounding box center [380, 219] width 93 height 4
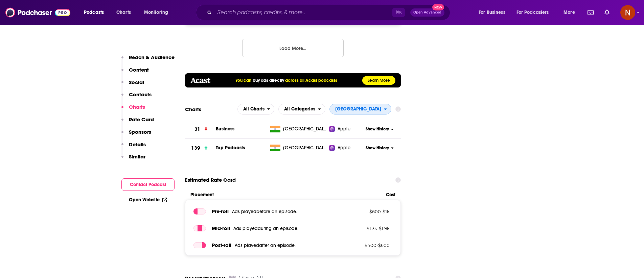
click at [374, 107] on span "[GEOGRAPHIC_DATA]" at bounding box center [358, 109] width 46 height 5
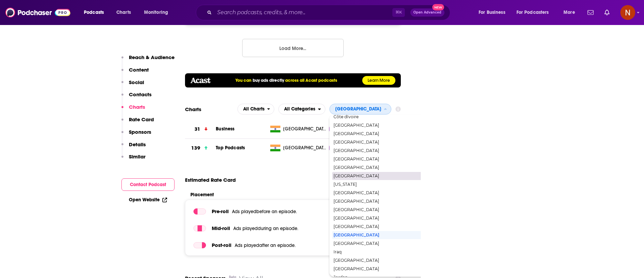
scroll to position [225, 0]
click at [384, 191] on span "[GEOGRAPHIC_DATA]" at bounding box center [380, 193] width 93 height 4
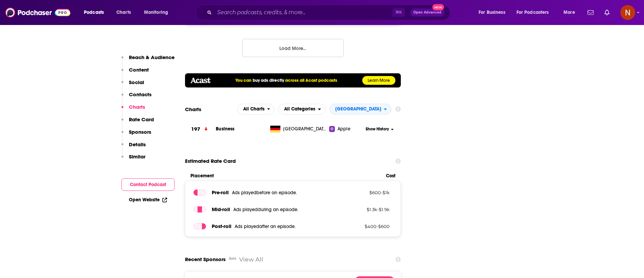
click at [382, 104] on section "Charts All Charts All Categories Germany 197 Business Germany Apple Show History" at bounding box center [293, 121] width 216 height 35
click at [382, 104] on span "[GEOGRAPHIC_DATA]" at bounding box center [357, 110] width 54 height 12
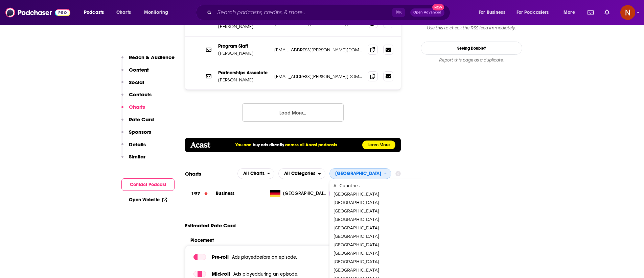
scroll to position [75, 0]
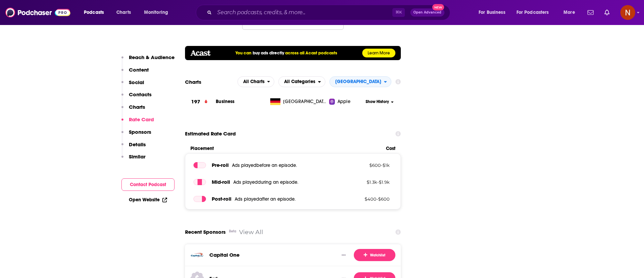
scroll to position [874, 0]
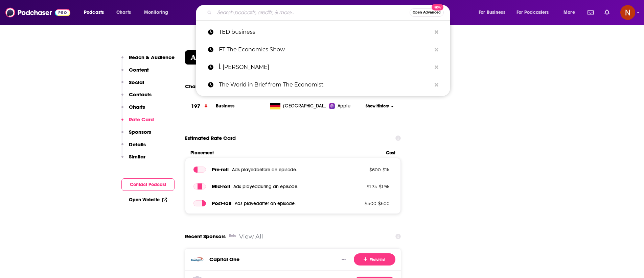
click at [338, 9] on input "Search podcasts, credits, & more..." at bounding box center [312, 12] width 195 height 11
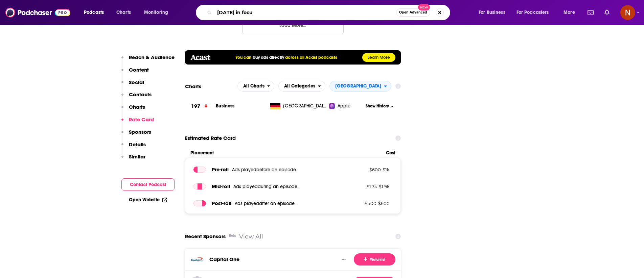
type input "today in focus"
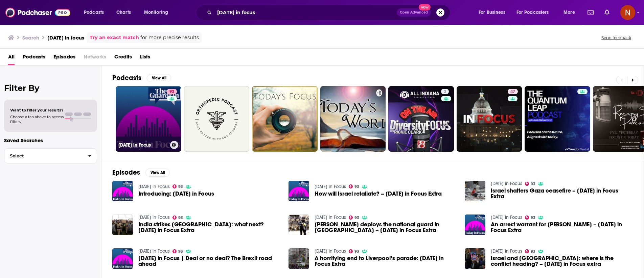
click at [144, 142] on h3 "Today in Focus" at bounding box center [142, 145] width 49 height 6
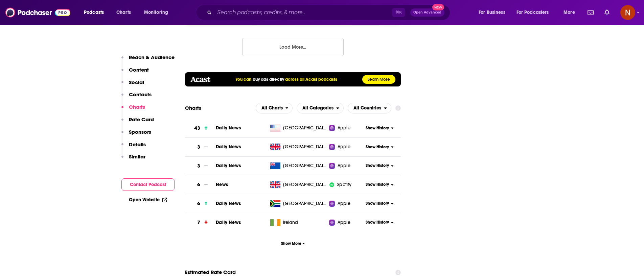
scroll to position [873, 0]
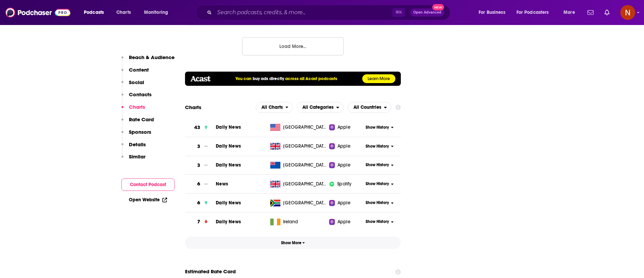
click at [303, 241] on span "button" at bounding box center [304, 243] width 3 height 5
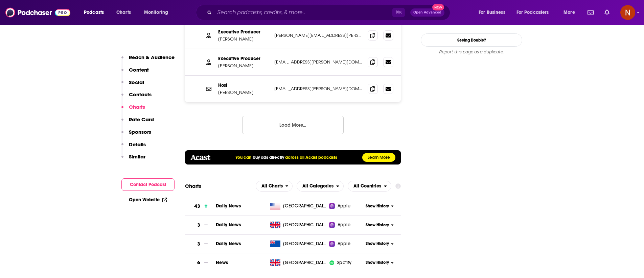
scroll to position [788, 0]
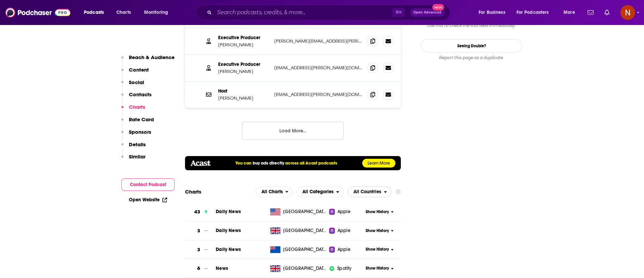
click at [371, 186] on span "All Countries" at bounding box center [366, 192] width 36 height 12
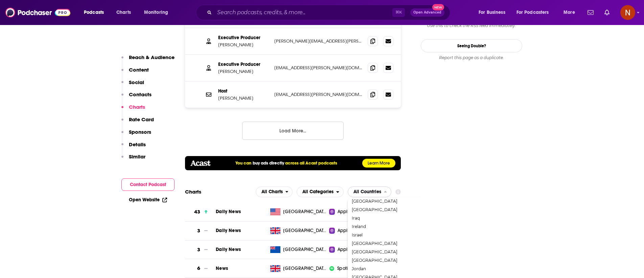
scroll to position [485, 0]
click at [376, 197] on div "[GEOGRAPHIC_DATA]" at bounding box center [399, 201] width 97 height 8
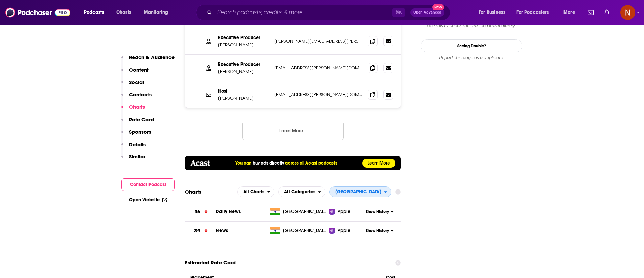
click at [377, 186] on span "[GEOGRAPHIC_DATA]" at bounding box center [357, 192] width 54 height 12
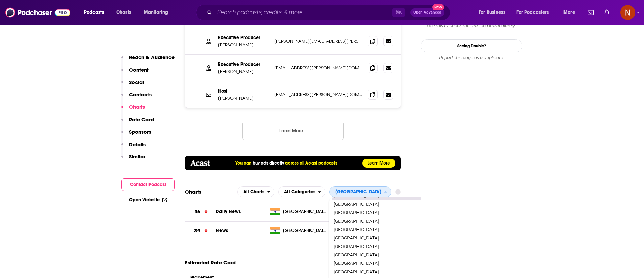
scroll to position [973, 0]
click at [385, 236] on span "[GEOGRAPHIC_DATA]" at bounding box center [380, 238] width 93 height 4
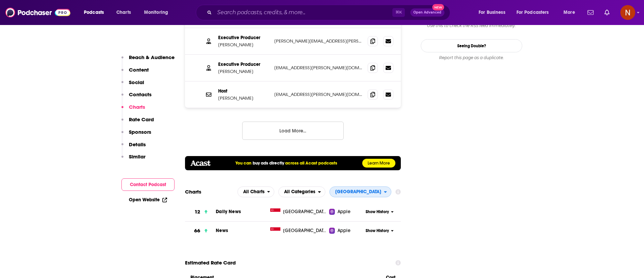
click at [375, 190] on span "[GEOGRAPHIC_DATA]" at bounding box center [358, 192] width 46 height 5
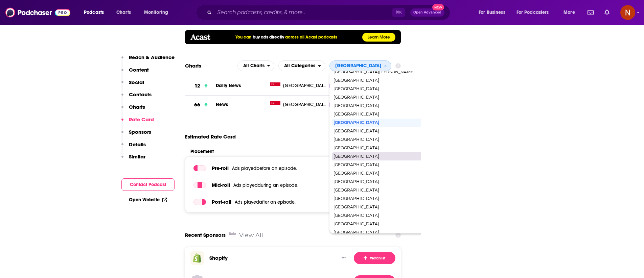
scroll to position [962, 0]
click at [380, 155] on span "[GEOGRAPHIC_DATA]" at bounding box center [380, 157] width 93 height 4
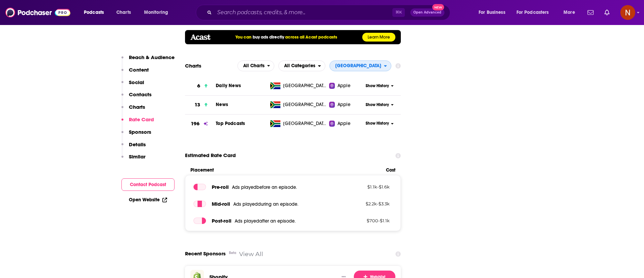
scroll to position [871, 0]
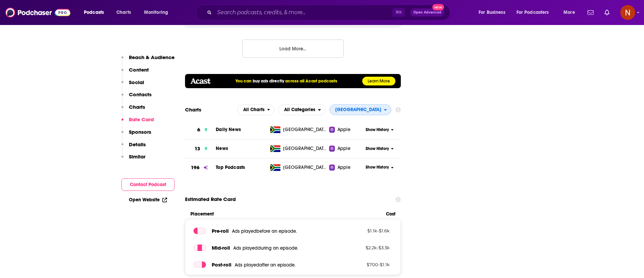
click at [366, 104] on span "[GEOGRAPHIC_DATA]" at bounding box center [357, 110] width 54 height 12
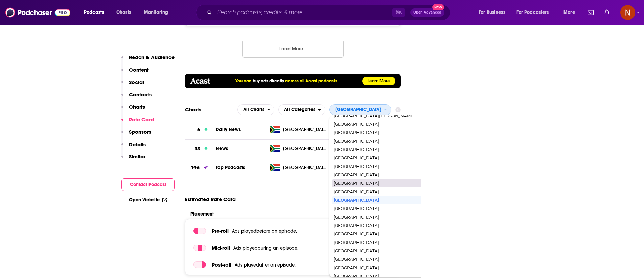
scroll to position [968, 0]
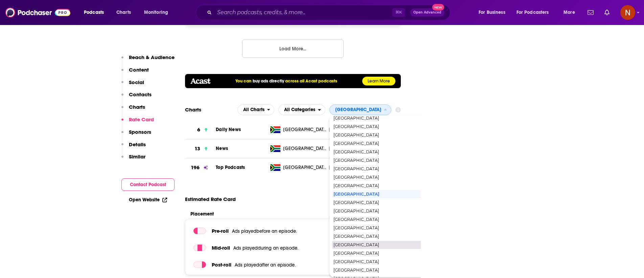
click at [374, 252] on span "[GEOGRAPHIC_DATA]" at bounding box center [380, 254] width 93 height 4
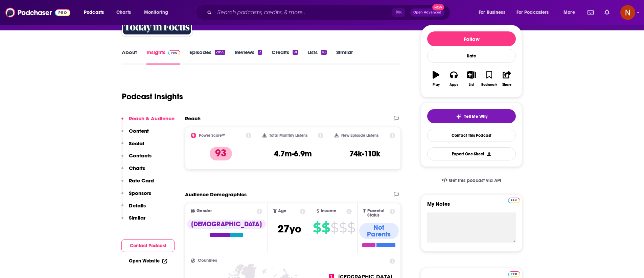
scroll to position [0, 0]
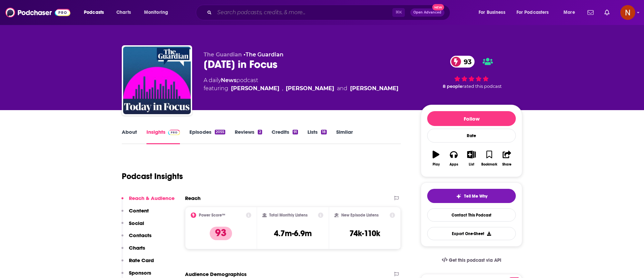
click at [356, 16] on input "Search podcasts, credits, & more..." at bounding box center [304, 12] width 178 height 11
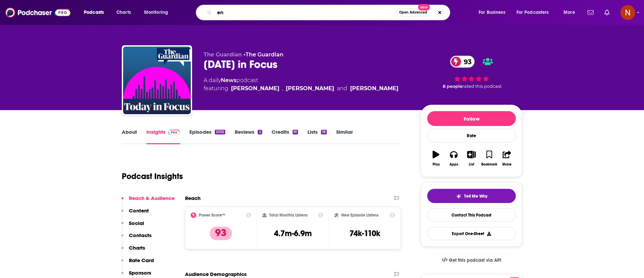
type input "e"
type input "new briefing"
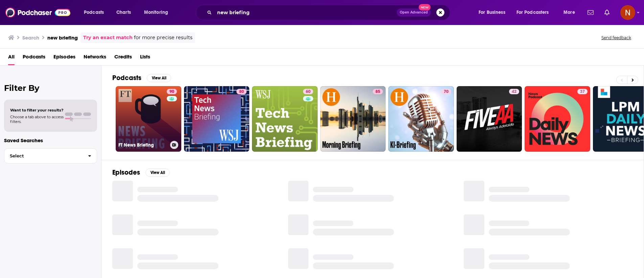
click at [141, 128] on link "90 FT News Briefing" at bounding box center [149, 119] width 66 height 66
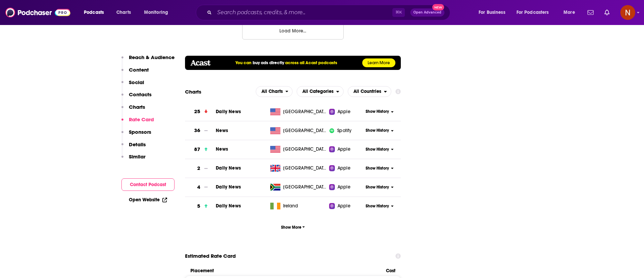
scroll to position [866, 0]
click at [378, 89] on span "All Countries" at bounding box center [368, 91] width 28 height 5
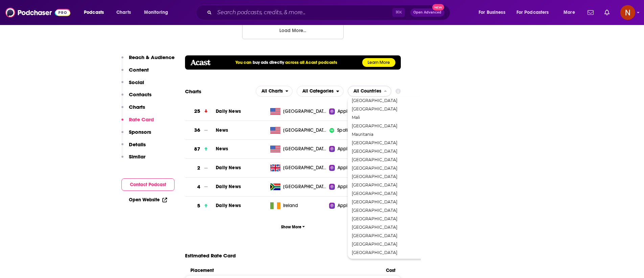
scroll to position [688, 0]
drag, startPoint x: 370, startPoint y: 167, endPoint x: 387, endPoint y: 80, distance: 88.8
click at [387, 97] on div "All Countries United States Albania Algeria Angola Anguilla Antigua and Barbuda…" at bounding box center [399, 178] width 102 height 162
click at [387, 107] on span "[GEOGRAPHIC_DATA]" at bounding box center [398, 109] width 93 height 4
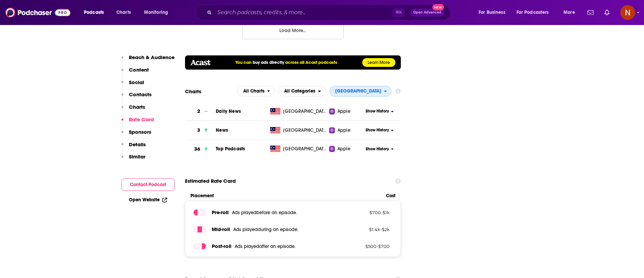
click at [376, 89] on span "[GEOGRAPHIC_DATA]" at bounding box center [358, 91] width 46 height 5
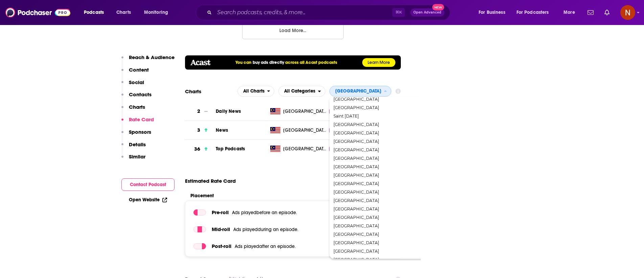
scroll to position [940, 0]
click at [370, 225] on div "[GEOGRAPHIC_DATA]" at bounding box center [380, 229] width 97 height 8
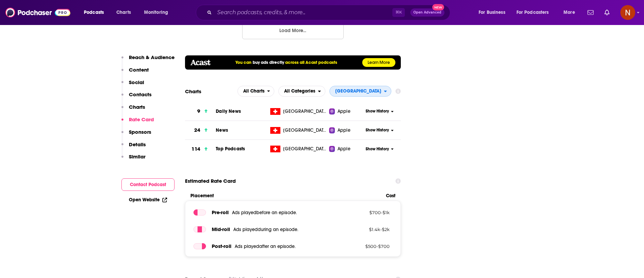
click at [372, 89] on span "[GEOGRAPHIC_DATA]" at bounding box center [358, 91] width 46 height 5
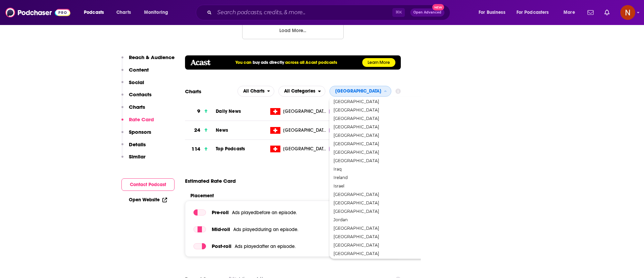
scroll to position [451, 0]
click at [378, 192] on span "[GEOGRAPHIC_DATA]" at bounding box center [380, 194] width 93 height 4
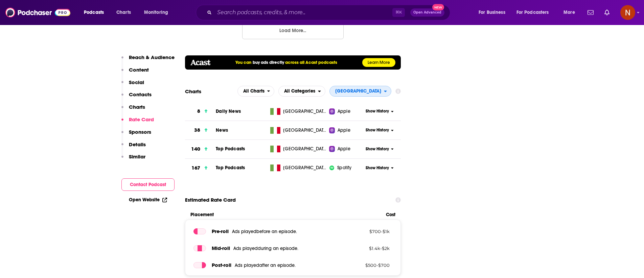
click at [383, 86] on span "[GEOGRAPHIC_DATA]" at bounding box center [357, 92] width 54 height 12
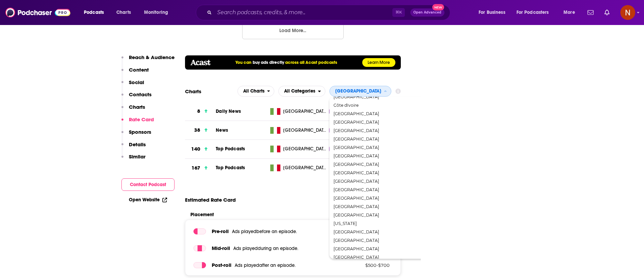
scroll to position [372, 0]
click at [389, 161] on span "[GEOGRAPHIC_DATA]" at bounding box center [380, 163] width 93 height 4
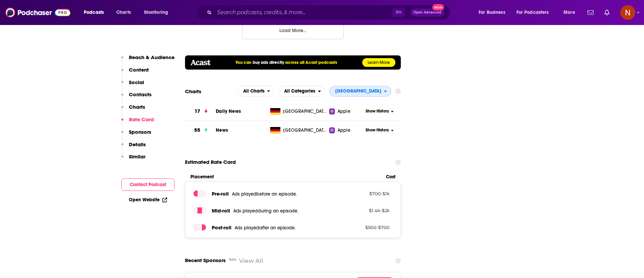
click at [375, 89] on span "[GEOGRAPHIC_DATA]" at bounding box center [358, 91] width 46 height 5
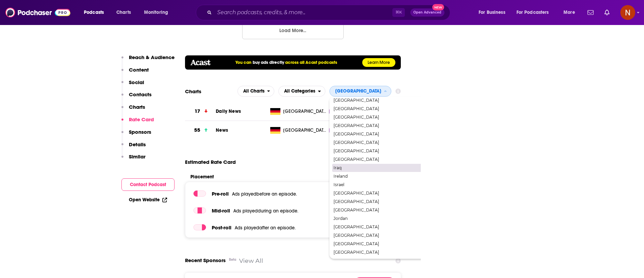
scroll to position [450, 0]
click at [391, 150] on span "[GEOGRAPHIC_DATA]" at bounding box center [380, 152] width 93 height 4
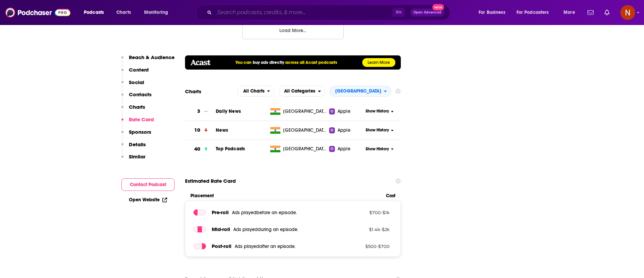
click at [292, 15] on input "Search podcasts, credits, & more..." at bounding box center [304, 12] width 178 height 11
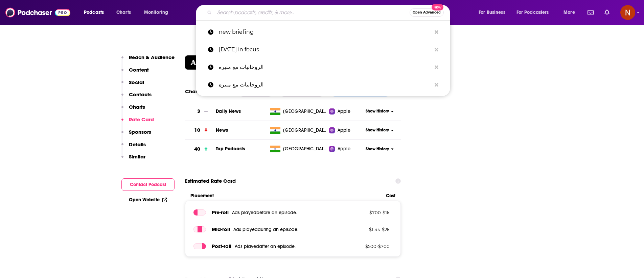
type input "h"
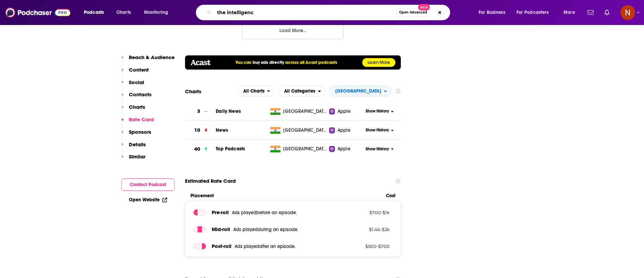
type input "the intelligence"
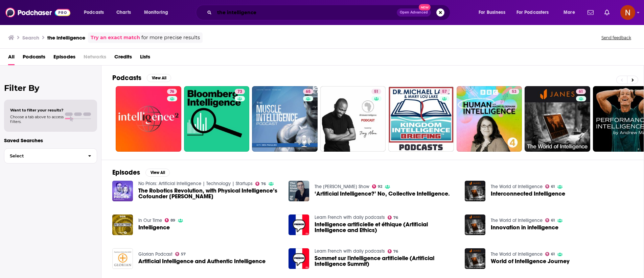
click at [220, 11] on input "the intelligence" at bounding box center [306, 12] width 182 height 11
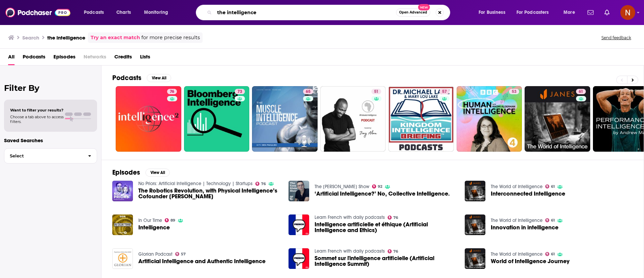
click at [220, 11] on input "the intelligence" at bounding box center [306, 12] width 182 height 11
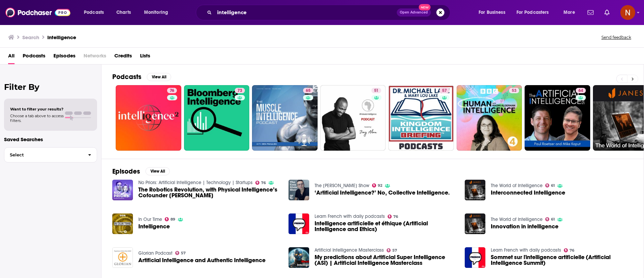
click at [632, 79] on icon at bounding box center [633, 79] width 2 height 5
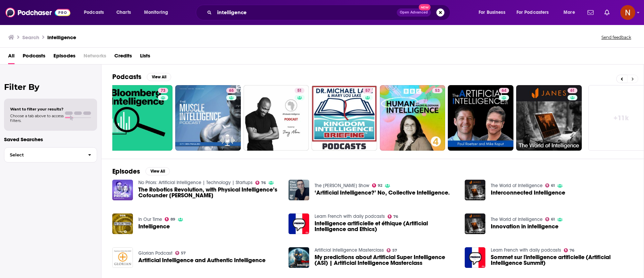
scroll to position [0, 90]
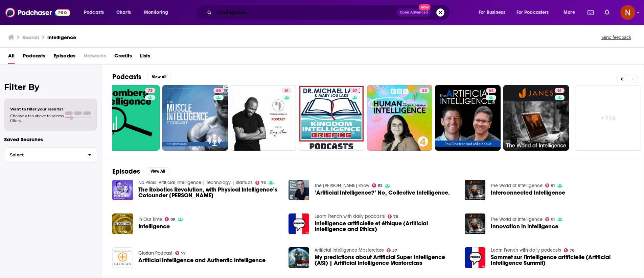
click at [256, 12] on input "intelligence" at bounding box center [306, 12] width 182 height 11
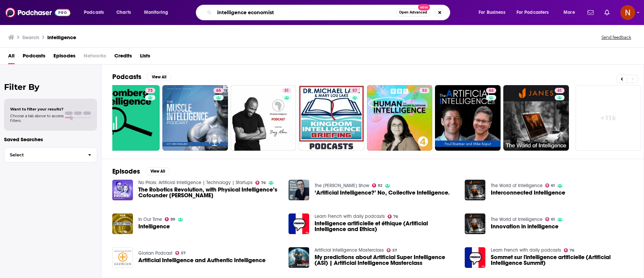
type input "intelligence economist"
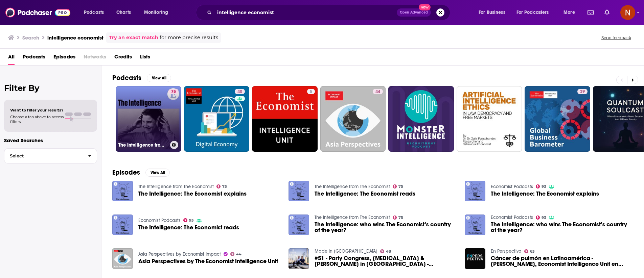
click at [169, 118] on div "75" at bounding box center [174, 115] width 10 height 52
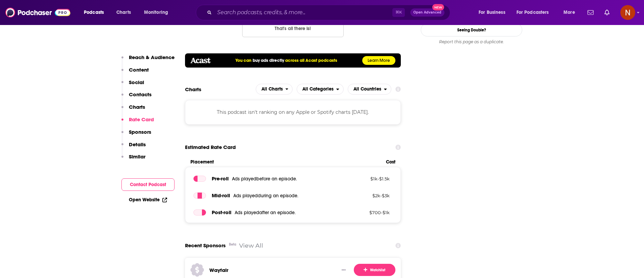
scroll to position [787, 0]
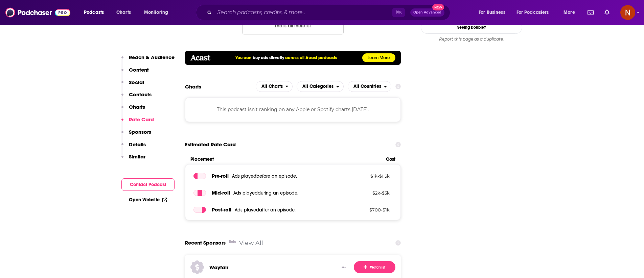
click at [316, 97] on div "This podcast isn't ranking on any Apple or Spotify charts today." at bounding box center [293, 109] width 216 height 24
click at [272, 51] on div "You can buy ads directly across all Acast podcasts Learn More" at bounding box center [293, 58] width 216 height 14
click at [342, 6] on div "⌘ K Open Advanced New" at bounding box center [323, 13] width 254 height 16
click at [340, 8] on input "Search podcasts, credits, & more..." at bounding box center [304, 12] width 178 height 11
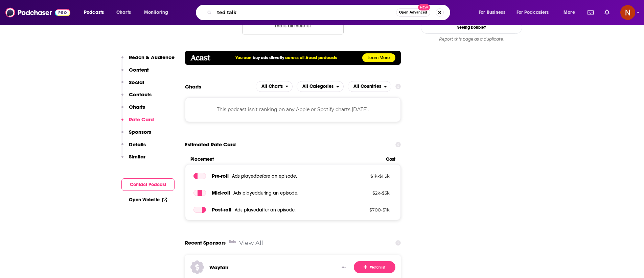
type input "ted talks"
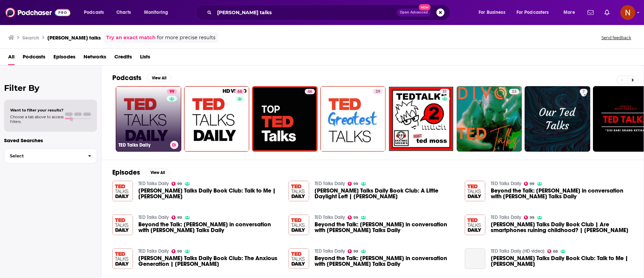
click at [134, 141] on div "TED Talks Daily" at bounding box center [148, 145] width 60 height 8
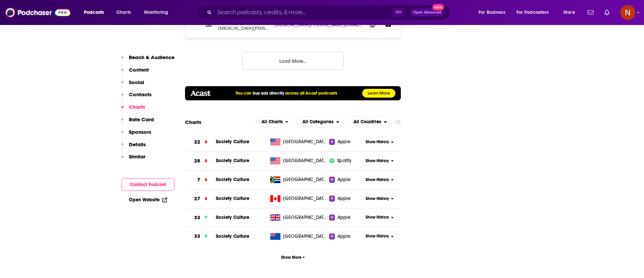
scroll to position [836, 0]
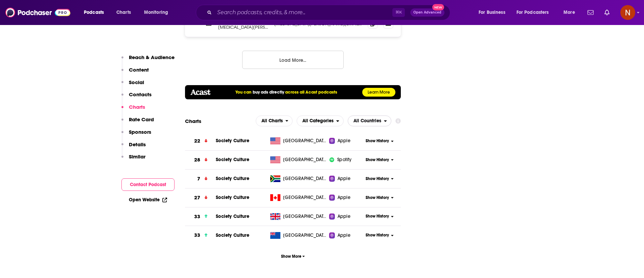
click at [376, 119] on span "All Countries" at bounding box center [368, 121] width 28 height 5
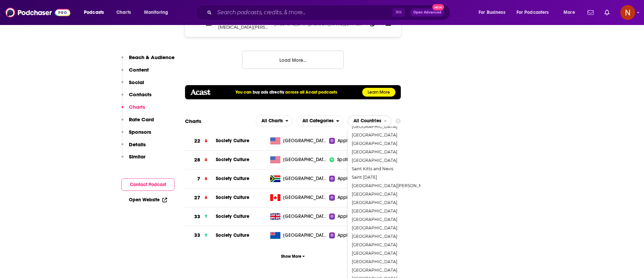
scroll to position [963, 0]
click at [380, 201] on span "[GEOGRAPHIC_DATA]" at bounding box center [398, 203] width 93 height 4
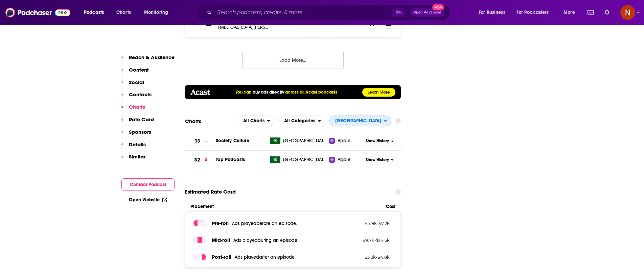
click at [377, 119] on span "[GEOGRAPHIC_DATA]" at bounding box center [358, 121] width 46 height 5
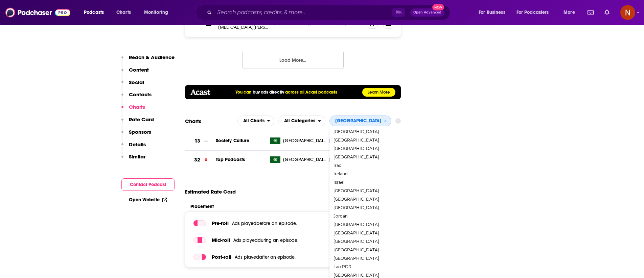
scroll to position [1188, 0]
click at [374, 221] on span "[GEOGRAPHIC_DATA]" at bounding box center [380, 223] width 93 height 4
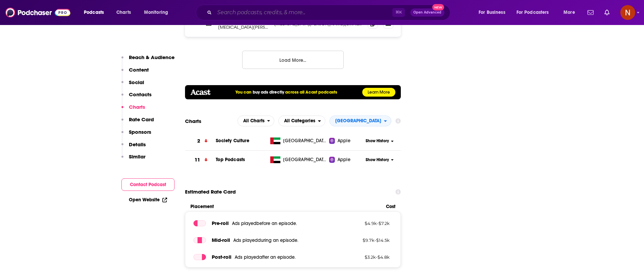
click at [251, 11] on input "Search podcasts, credits, & more..." at bounding box center [304, 12] width 178 height 11
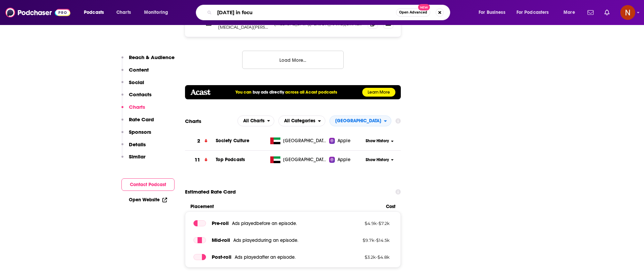
type input "today in focus"
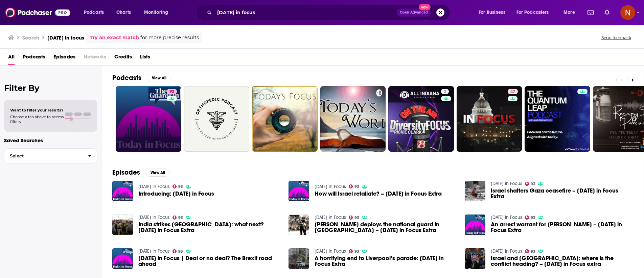
click at [155, 120] on link "93" at bounding box center [149, 119] width 66 height 66
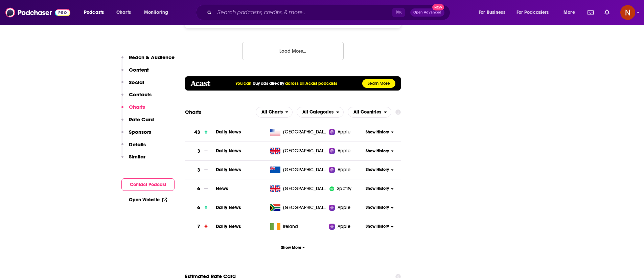
scroll to position [869, 0]
click at [372, 110] on span "All Countries" at bounding box center [368, 112] width 28 height 5
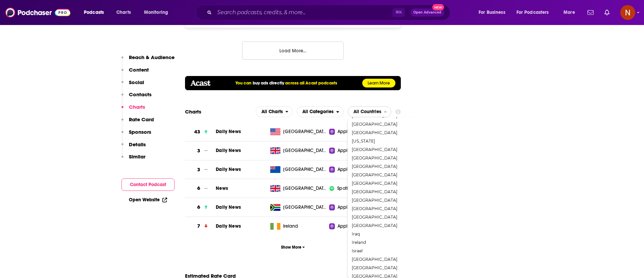
scroll to position [393, 0]
click at [368, 252] on div "[GEOGRAPHIC_DATA]" at bounding box center [399, 256] width 97 height 8
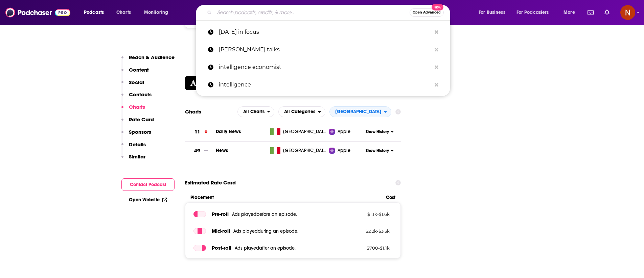
click at [230, 10] on input "Search podcasts, credits, & more..." at bounding box center [312, 12] width 195 height 11
paste input "ted business"
type input "ted business"
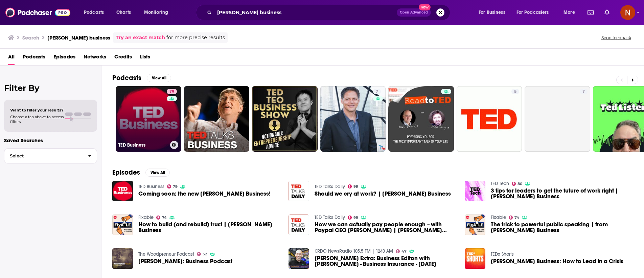
click at [167, 125] on div "79" at bounding box center [173, 115] width 12 height 52
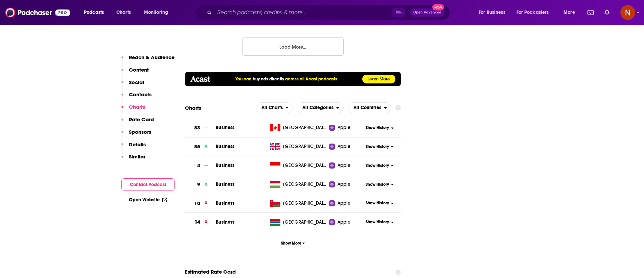
scroll to position [854, 0]
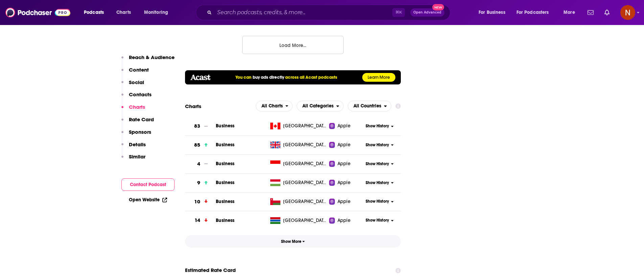
click at [292, 240] on span "Show More" at bounding box center [293, 242] width 24 height 5
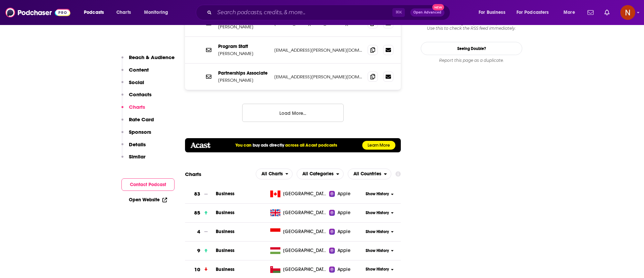
scroll to position [810, 0]
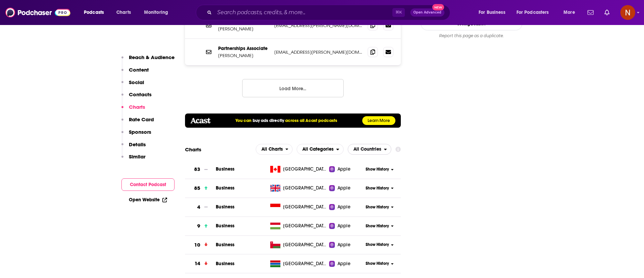
click at [371, 147] on span "All Countries" at bounding box center [368, 149] width 28 height 5
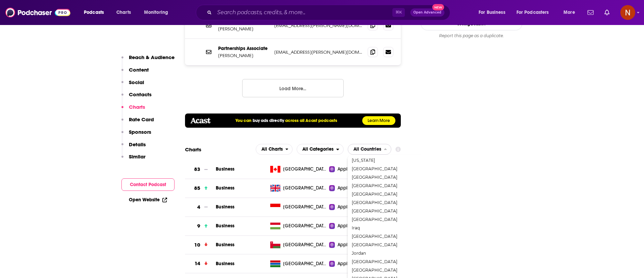
scroll to position [290, 0]
click at [360, 208] on span "[GEOGRAPHIC_DATA]" at bounding box center [398, 210] width 93 height 4
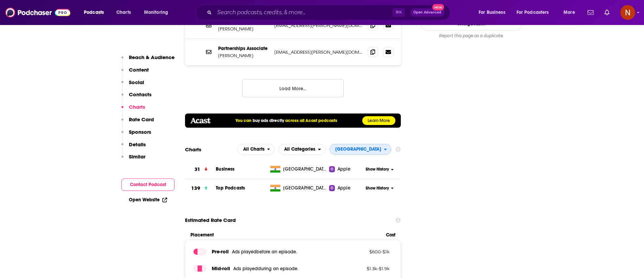
click at [380, 144] on span "[GEOGRAPHIC_DATA]" at bounding box center [357, 150] width 54 height 12
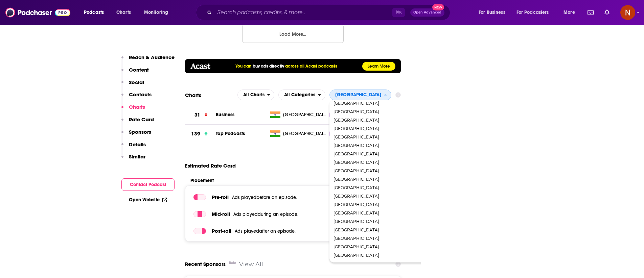
scroll to position [866, 0]
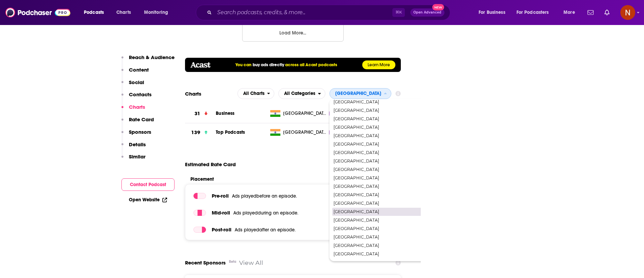
click at [392, 210] on span "[GEOGRAPHIC_DATA]" at bounding box center [380, 212] width 93 height 4
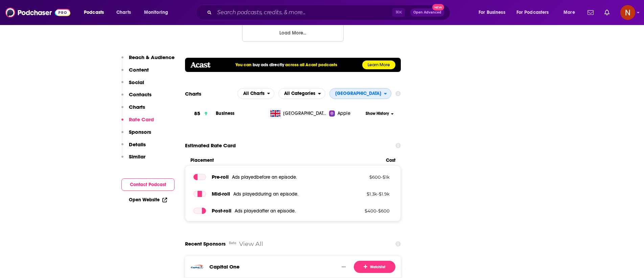
scroll to position [843, 0]
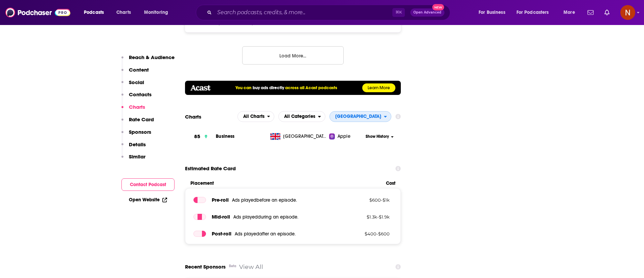
click at [373, 114] on span "[GEOGRAPHIC_DATA]" at bounding box center [358, 116] width 46 height 5
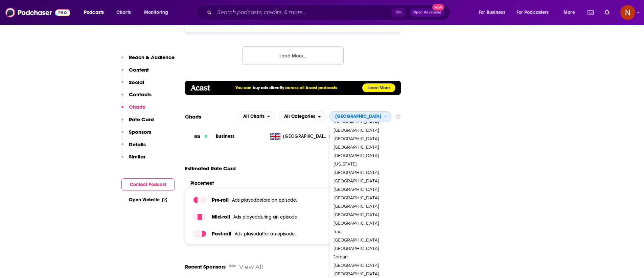
scroll to position [261, 0]
click at [373, 162] on span "[GEOGRAPHIC_DATA]" at bounding box center [380, 164] width 93 height 4
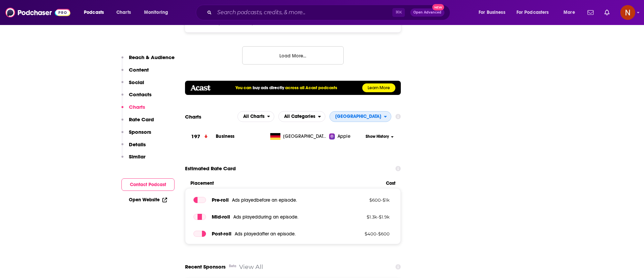
click at [375, 114] on span "[GEOGRAPHIC_DATA]" at bounding box center [358, 116] width 46 height 5
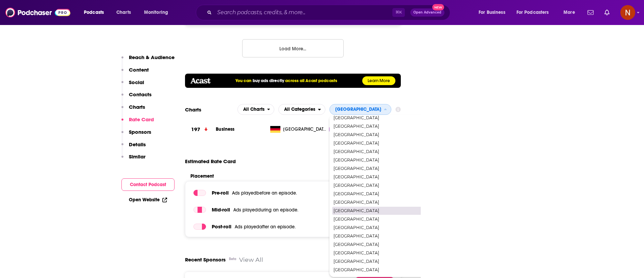
scroll to position [850, 0]
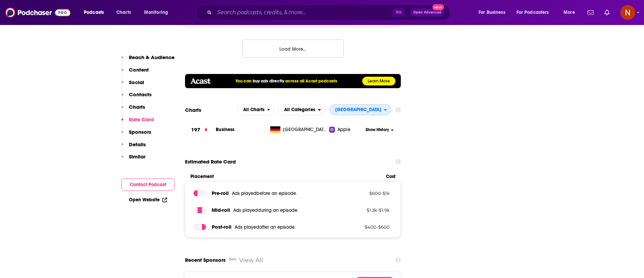
click at [373, 104] on span "[GEOGRAPHIC_DATA]" at bounding box center [357, 110] width 54 height 12
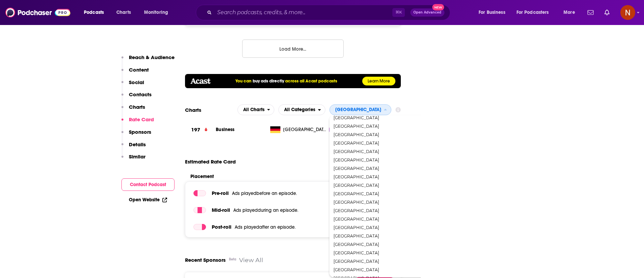
scroll to position [757, 0]
click at [378, 218] on span "[GEOGRAPHIC_DATA]" at bounding box center [380, 220] width 93 height 4
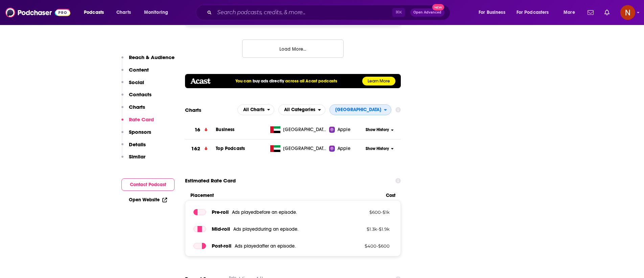
click at [370, 104] on span "[GEOGRAPHIC_DATA]" at bounding box center [357, 110] width 54 height 12
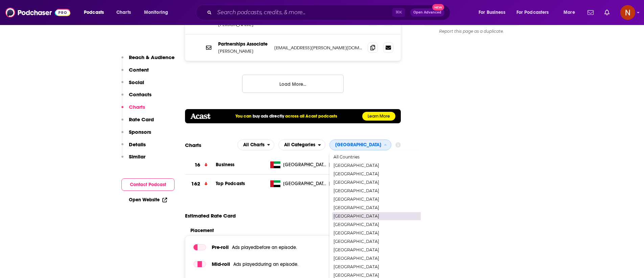
scroll to position [791, 0]
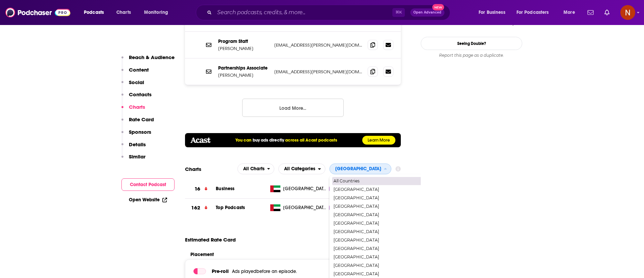
drag, startPoint x: 364, startPoint y: 161, endPoint x: 345, endPoint y: 190, distance: 34.7
click at [364, 179] on span "All Countries" at bounding box center [380, 181] width 93 height 4
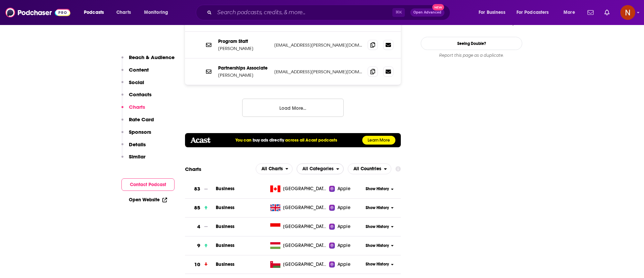
click at [326, 163] on span "All Categories" at bounding box center [316, 169] width 39 height 12
click at [322, 196] on span "Business" at bounding box center [320, 198] width 38 height 4
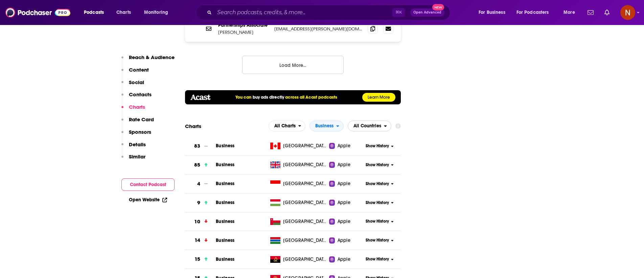
click at [366, 124] on span "All Countries" at bounding box center [368, 126] width 28 height 5
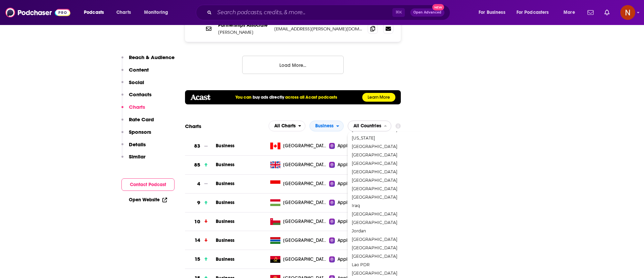
scroll to position [0, 0]
click at [324, 124] on span "Business" at bounding box center [324, 126] width 18 height 5
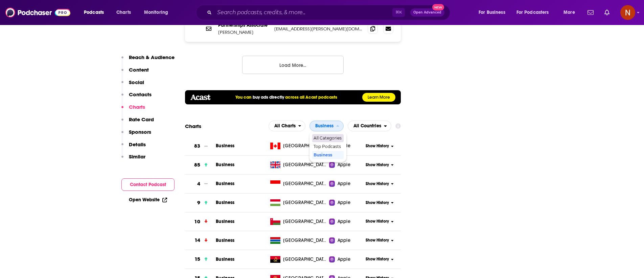
click at [328, 136] on span "All Categories" at bounding box center [328, 138] width 28 height 4
click at [360, 124] on span "All Countries" at bounding box center [368, 126] width 28 height 5
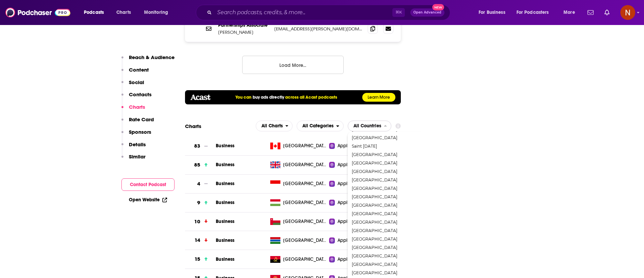
scroll to position [757, 0]
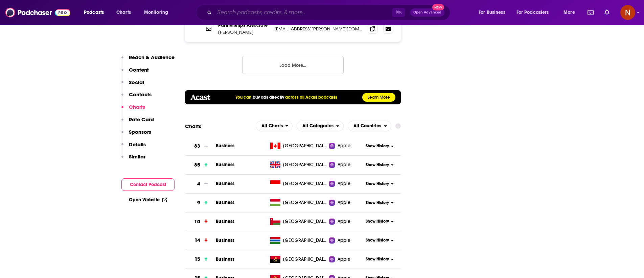
click at [251, 16] on input "Search podcasts, credits, & more..." at bounding box center [304, 12] width 178 height 11
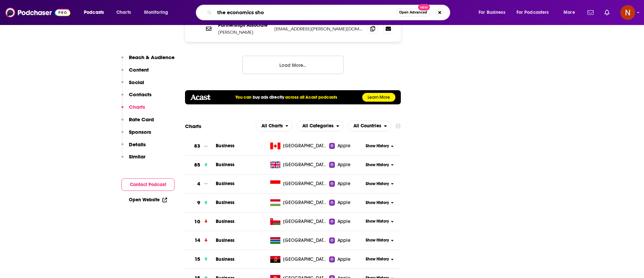
type input "the economics show"
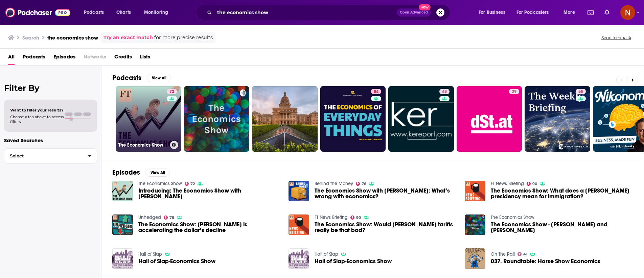
click at [127, 149] on div "The Economics Show" at bounding box center [148, 145] width 60 height 8
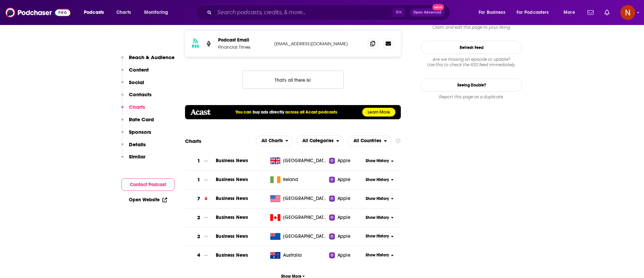
scroll to position [733, 0]
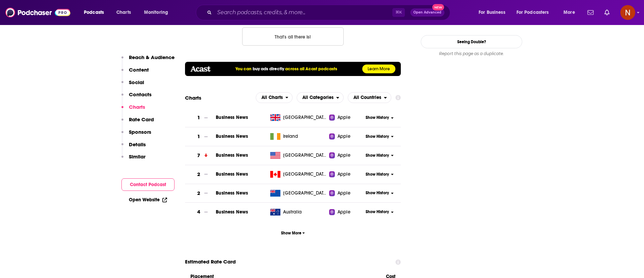
click at [250, 3] on div "Podcasts Charts Monitoring ⌘ K Open Advanced New For Business For Podcasters Mo…" at bounding box center [322, 12] width 644 height 25
click at [250, 9] on input "Search podcasts, credits, & more..." at bounding box center [304, 12] width 178 height 11
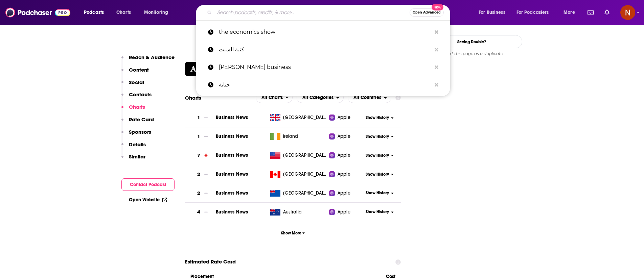
paste input "The World in Brief from The Economist"
type input "The World in Brief from The Economist"
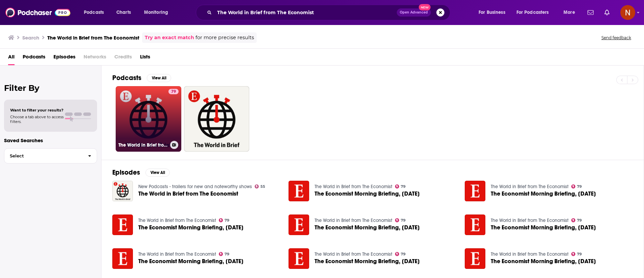
click at [160, 132] on link "79 The World in Brief from The Economist" at bounding box center [149, 119] width 66 height 66
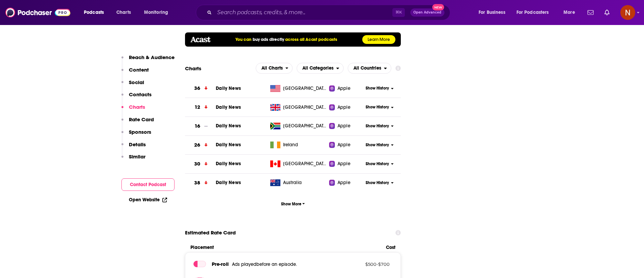
scroll to position [879, 0]
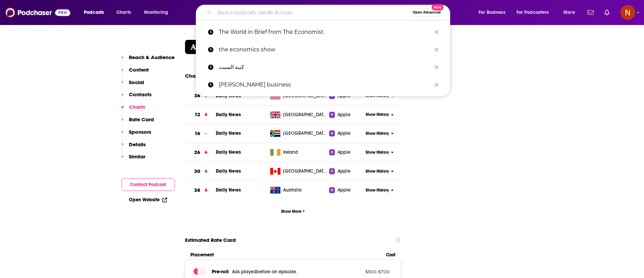
click at [294, 13] on input "Search podcasts, credits, & more..." at bounding box center [312, 12] width 195 height 11
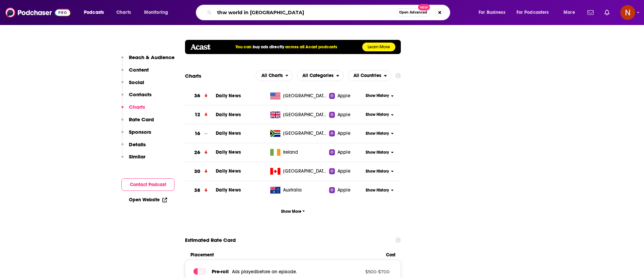
type input "thw world in brief"
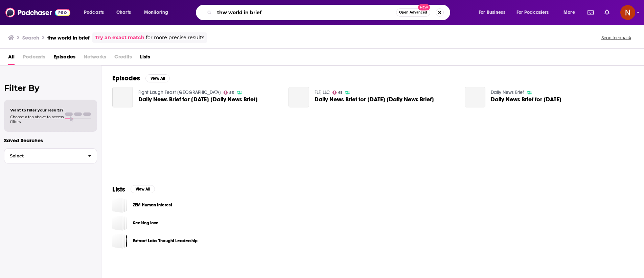
click at [229, 13] on input "thw world in brief" at bounding box center [306, 12] width 182 height 11
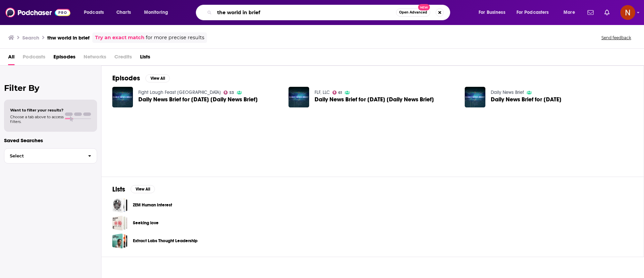
type input "the world in brief"
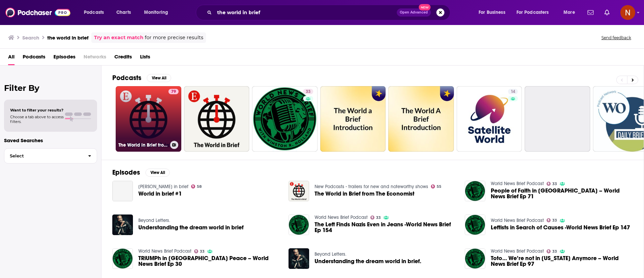
click at [148, 150] on link "79 The World in Brief from The Economist" at bounding box center [149, 119] width 66 height 66
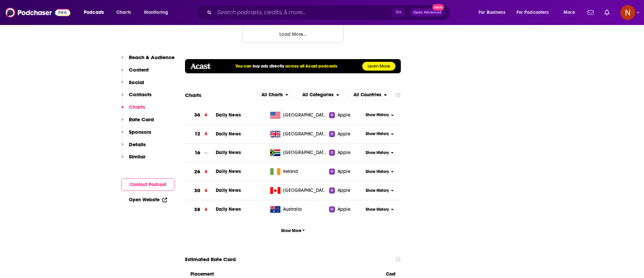
scroll to position [860, 0]
click at [367, 92] on span "All Countries" at bounding box center [368, 94] width 28 height 5
click at [367, 89] on section "Charts All Charts All Categories All Countries 36 Daily News United States Appl…" at bounding box center [293, 162] width 216 height 147
click at [367, 89] on span "All Countries" at bounding box center [366, 95] width 36 height 12
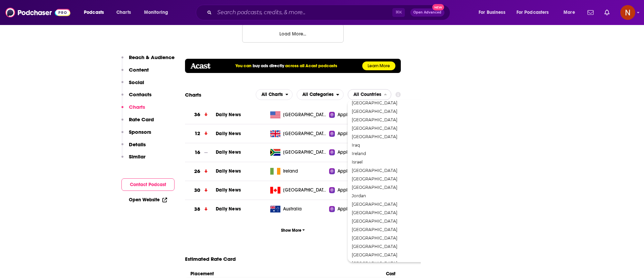
scroll to position [402, 0]
click at [367, 135] on span "[GEOGRAPHIC_DATA]" at bounding box center [398, 137] width 93 height 4
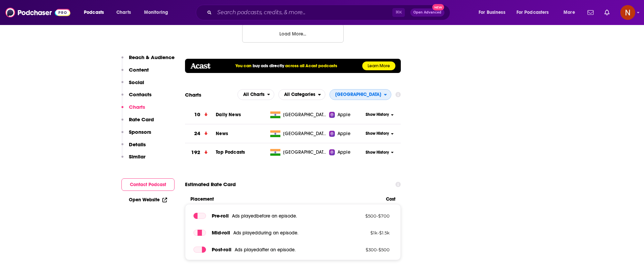
click at [370, 89] on span "[GEOGRAPHIC_DATA]" at bounding box center [357, 95] width 54 height 12
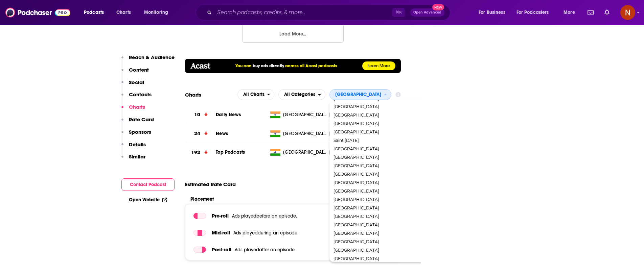
scroll to position [846, 0]
click at [379, 240] on span "[GEOGRAPHIC_DATA]" at bounding box center [380, 242] width 93 height 4
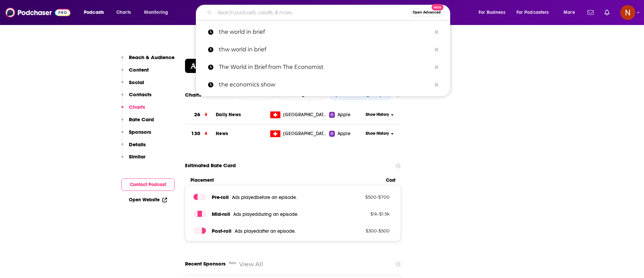
click at [234, 15] on input "Search podcasts, credits, & more..." at bounding box center [312, 12] width 195 height 11
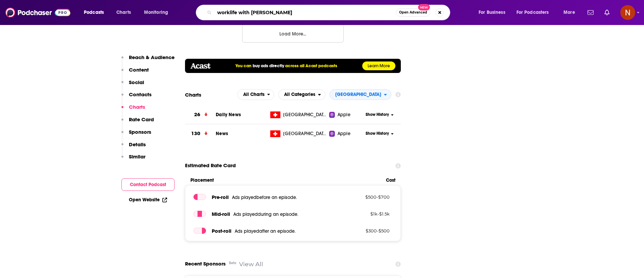
type input "worklife with adam grant"
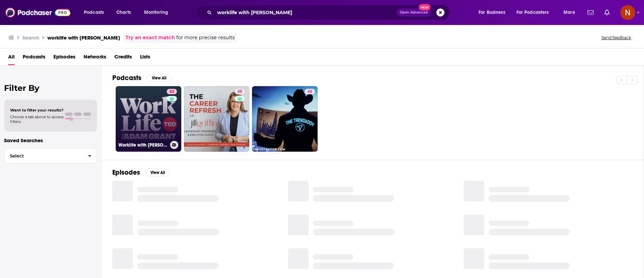
click at [146, 145] on h3 "Worklife with [PERSON_NAME]" at bounding box center [142, 145] width 49 height 6
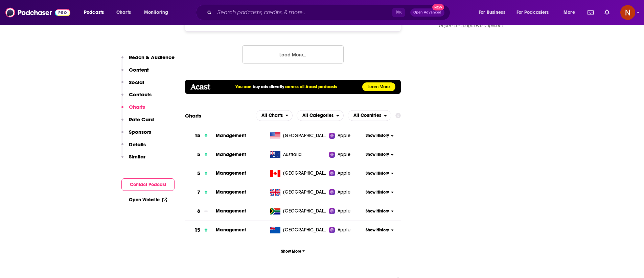
scroll to position [841, 0]
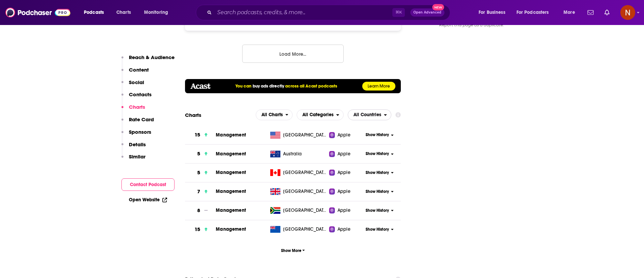
click at [367, 109] on span "All Countries" at bounding box center [366, 115] width 36 height 12
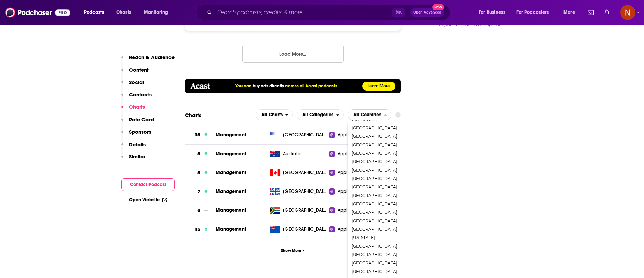
scroll to position [286, 0]
click at [366, 245] on span "[GEOGRAPHIC_DATA]" at bounding box center [398, 247] width 93 height 4
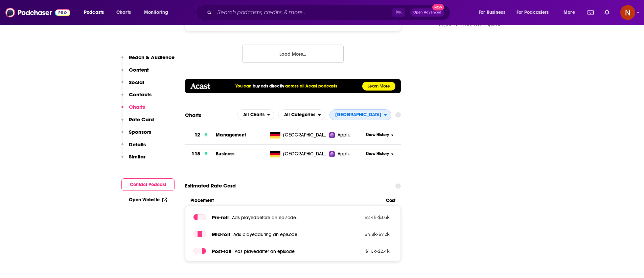
click at [365, 113] on span "[GEOGRAPHIC_DATA]" at bounding box center [358, 115] width 46 height 5
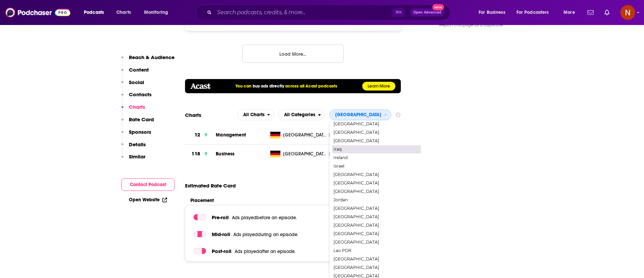
scroll to position [469, 0]
click at [375, 130] on span "[GEOGRAPHIC_DATA]" at bounding box center [380, 132] width 93 height 4
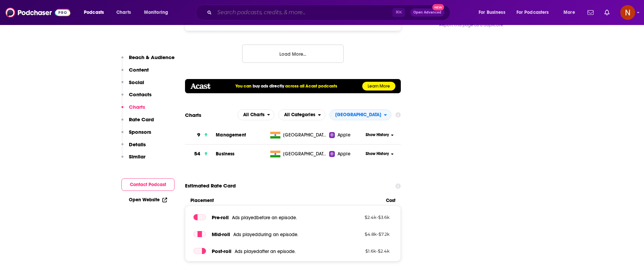
click at [252, 15] on input "Search podcasts, credits, & more..." at bounding box center [304, 12] width 178 height 11
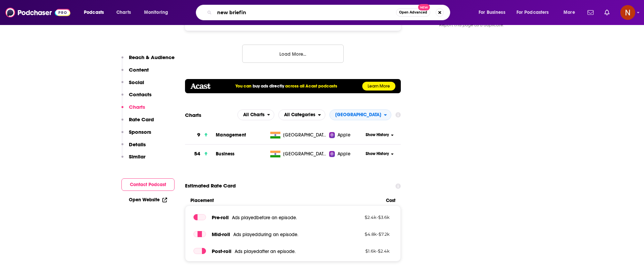
type input "new briefing"
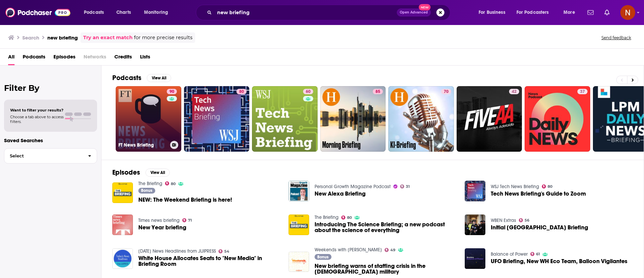
click at [138, 109] on link "90 FT News Briefing" at bounding box center [149, 119] width 66 height 66
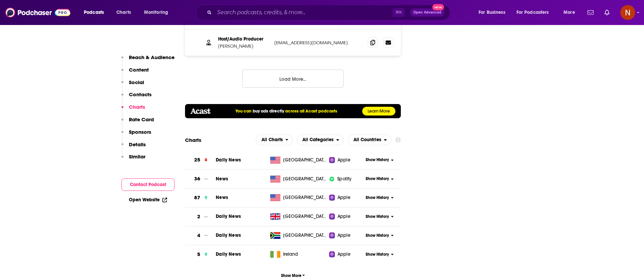
scroll to position [817, 0]
click at [366, 137] on span "All Countries" at bounding box center [368, 139] width 28 height 5
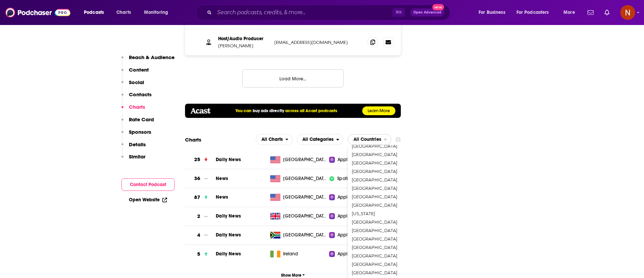
scroll to position [485, 0]
click at [380, 164] on span "[GEOGRAPHIC_DATA]" at bounding box center [398, 166] width 93 height 4
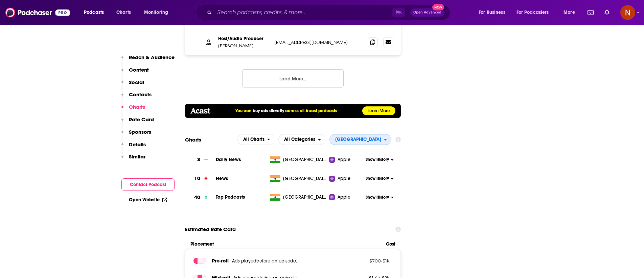
click at [375, 137] on span "[GEOGRAPHIC_DATA]" at bounding box center [358, 139] width 46 height 5
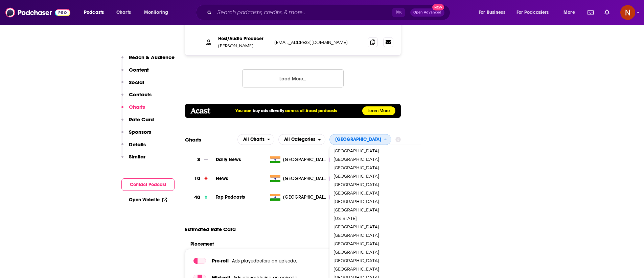
scroll to position [364, 0]
click at [391, 217] on span "[GEOGRAPHIC_DATA]" at bounding box center [380, 219] width 93 height 4
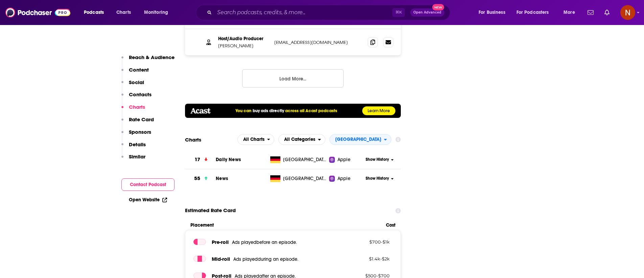
click at [374, 137] on span "[GEOGRAPHIC_DATA]" at bounding box center [358, 139] width 46 height 5
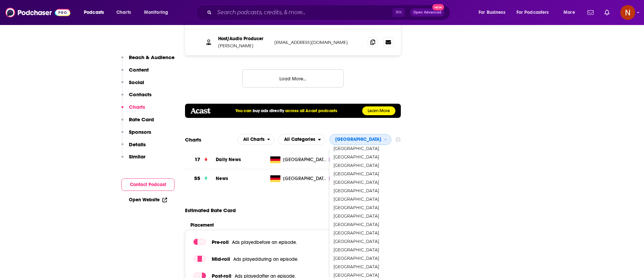
scroll to position [0, 0]
click at [389, 158] on span "[GEOGRAPHIC_DATA]" at bounding box center [380, 160] width 93 height 4
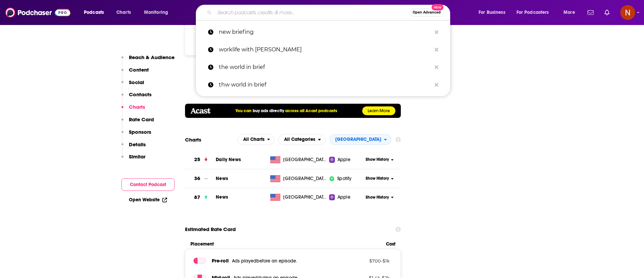
click at [257, 13] on input "Search podcasts, credits, & more..." at bounding box center [312, 12] width 195 height 11
paste input "Today in focus"
type input "Today in focus"
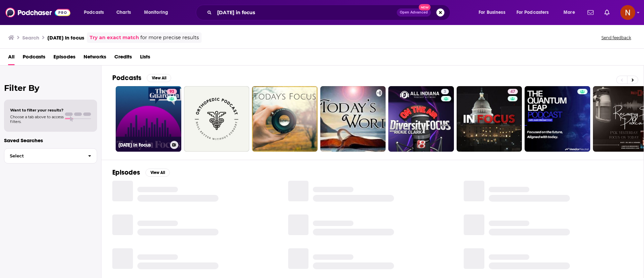
click at [138, 144] on h3 "Today in Focus" at bounding box center [142, 145] width 49 height 6
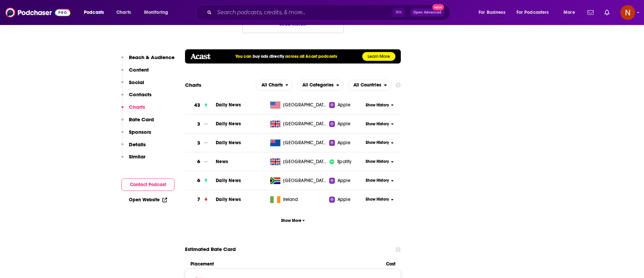
scroll to position [888, 0]
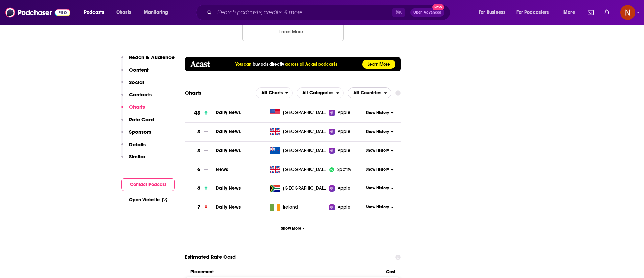
click at [376, 91] on span "All Countries" at bounding box center [368, 93] width 28 height 5
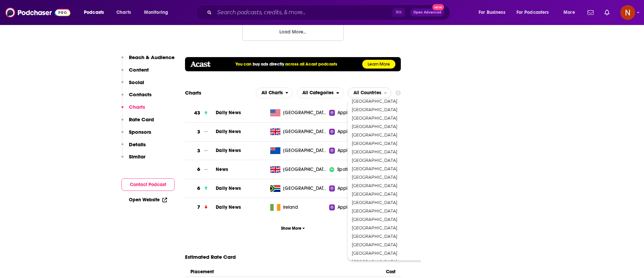
scroll to position [994, 0]
click at [373, 209] on span "[GEOGRAPHIC_DATA]" at bounding box center [398, 211] width 93 height 4
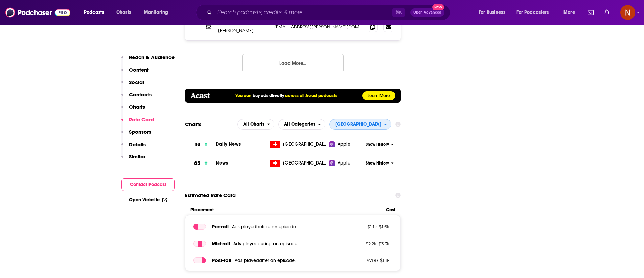
scroll to position [854, 0]
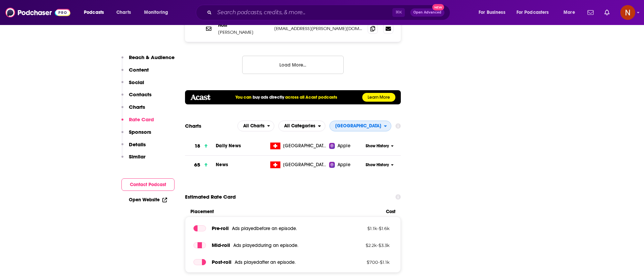
click at [370, 120] on span "[GEOGRAPHIC_DATA]" at bounding box center [357, 126] width 54 height 12
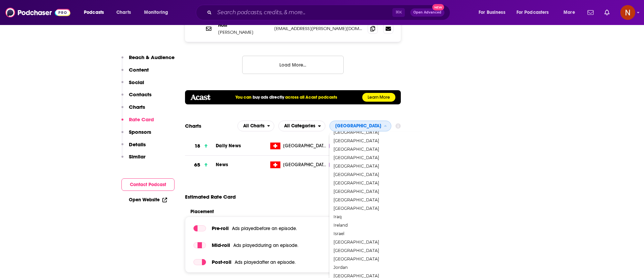
scroll to position [415, 0]
click at [383, 136] on span "[GEOGRAPHIC_DATA]" at bounding box center [380, 138] width 93 height 4
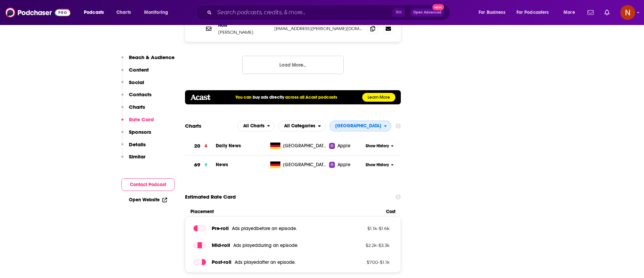
scroll to position [852, 0]
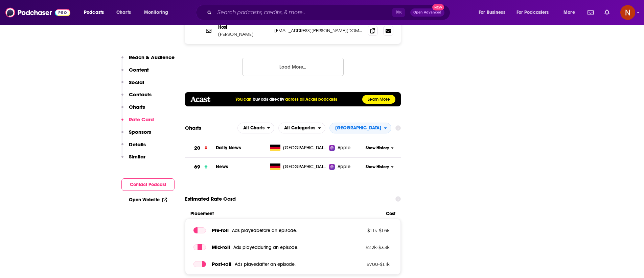
click at [246, 6] on div "⌘ K Open Advanced New" at bounding box center [323, 13] width 254 height 16
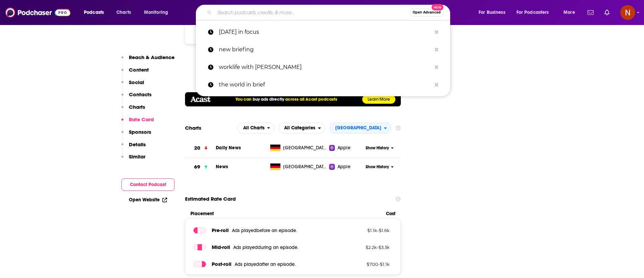
click at [246, 10] on input "Search podcasts, credits, & more..." at bounding box center [312, 12] width 195 height 11
paste input "ted business"
type input "ted business"
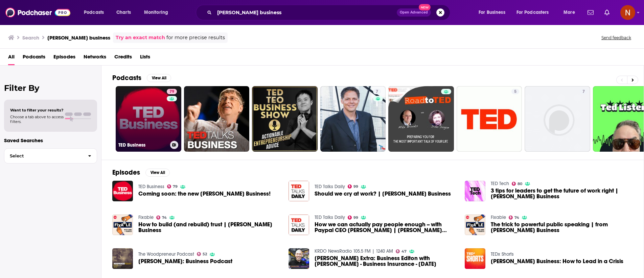
click at [143, 128] on link "79 TED Business" at bounding box center [149, 119] width 66 height 66
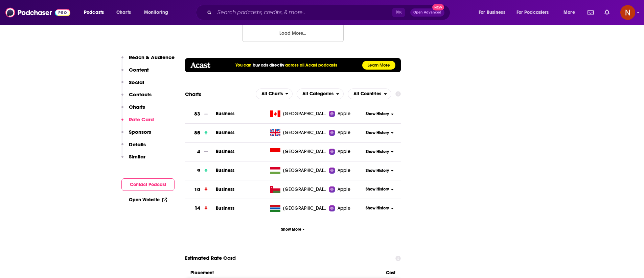
scroll to position [884, 0]
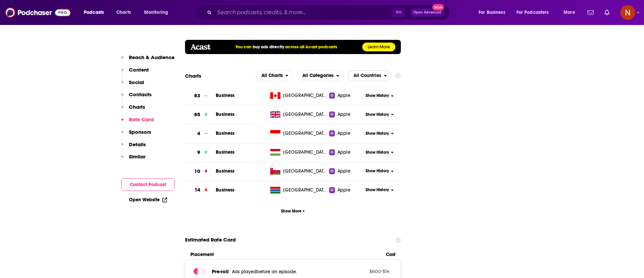
click at [359, 73] on span "All Countries" at bounding box center [368, 75] width 28 height 5
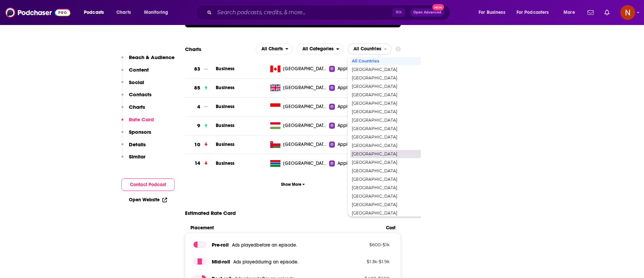
scroll to position [910, 0]
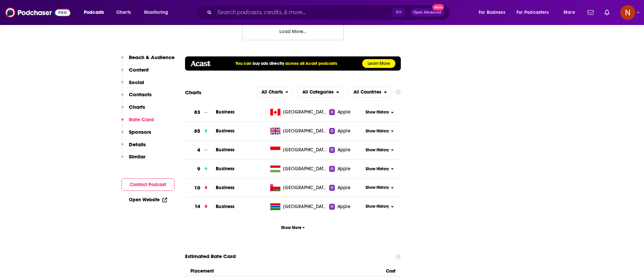
scroll to position [868, 0]
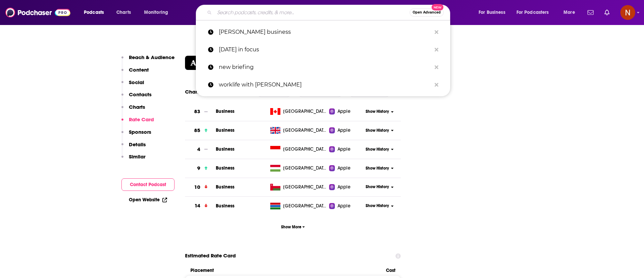
click at [234, 12] on input "Search podcasts, credits, & more..." at bounding box center [312, 12] width 195 height 11
paste input "ft - The Economics Show"
type input "ft - The Economics Show"
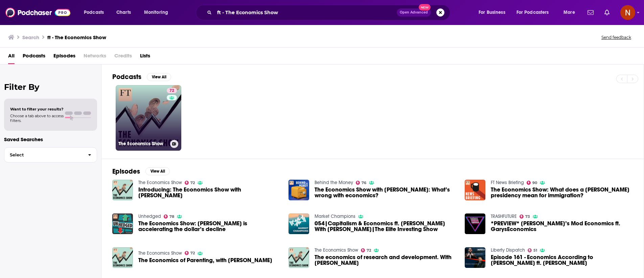
click at [135, 137] on link "72 The Economics Show" at bounding box center [149, 118] width 66 height 66
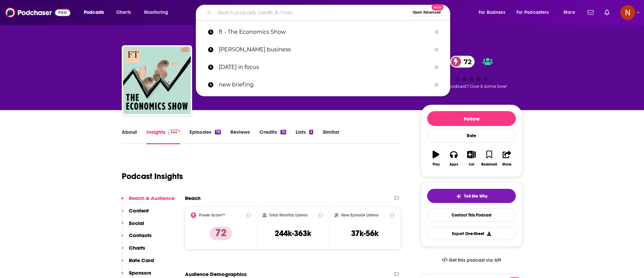
click at [235, 15] on input "Search podcasts, credits, & more..." at bounding box center [312, 12] width 195 height 11
paste input "The World in Brief from The Economist"
type input "The World in Brief from The Economist"
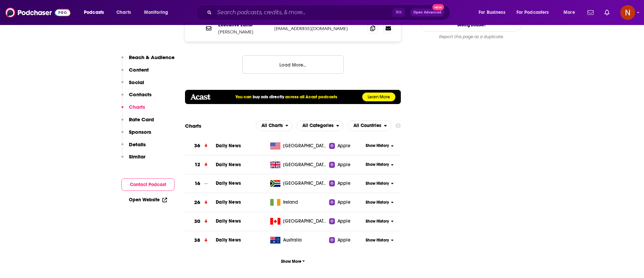
scroll to position [830, 0]
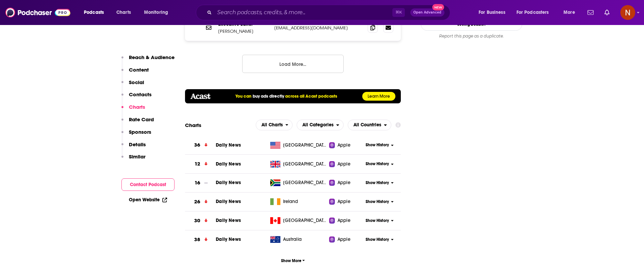
click at [254, 6] on div "⌘ K Open Advanced New" at bounding box center [323, 13] width 254 height 16
click at [251, 20] on div "⌘ K Open Advanced New" at bounding box center [323, 13] width 254 height 16
click at [251, 16] on input "Search podcasts, credits, & more..." at bounding box center [304, 12] width 178 height 11
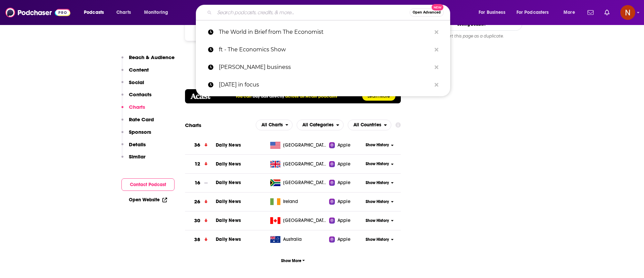
paste input "Worklife with [PERSON_NAME]"
type input "Worklife with [PERSON_NAME]"
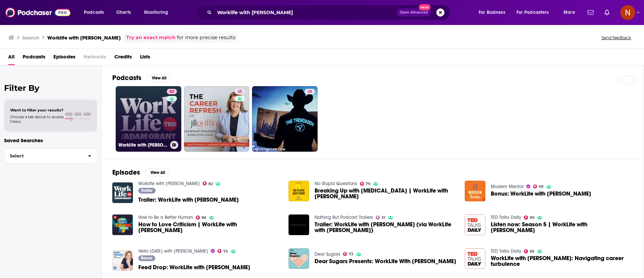
click at [152, 141] on div "Worklife with [PERSON_NAME]" at bounding box center [148, 145] width 60 height 8
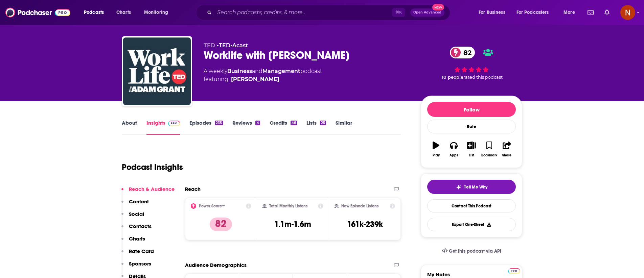
scroll to position [11, 0]
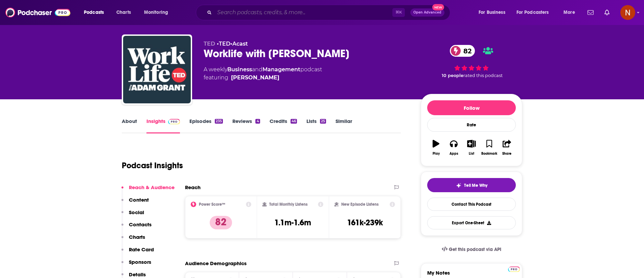
click at [268, 14] on input "Search podcasts, credits, & more..." at bounding box center [304, 12] width 178 height 11
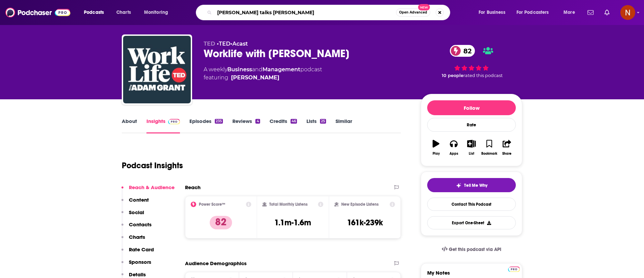
type input "ted talks daily"
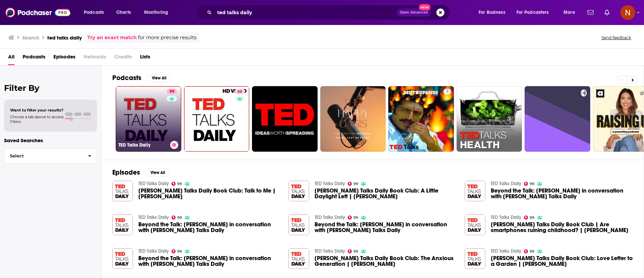
click at [145, 141] on div "TED Talks Daily" at bounding box center [148, 145] width 60 height 8
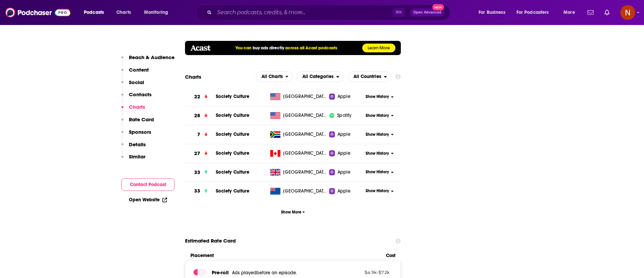
scroll to position [881, 0]
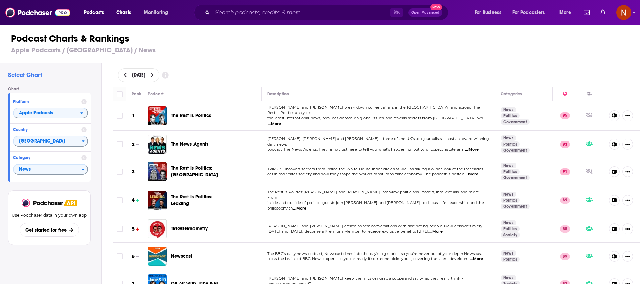
scroll to position [774, 0]
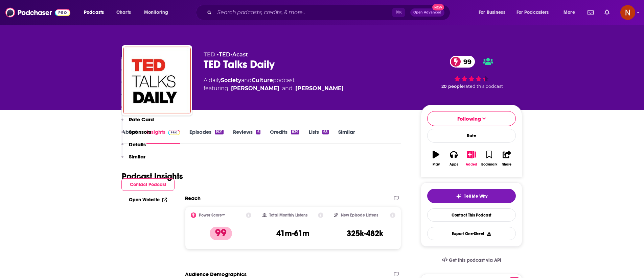
scroll to position [881, 0]
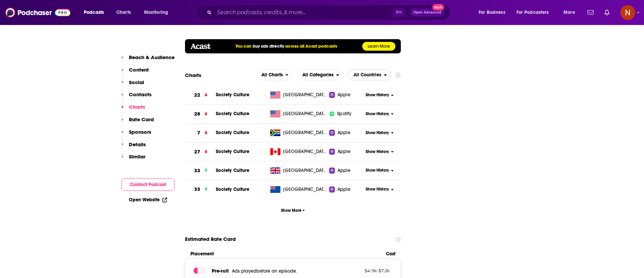
click at [361, 73] on span "All Countries" at bounding box center [368, 75] width 28 height 5
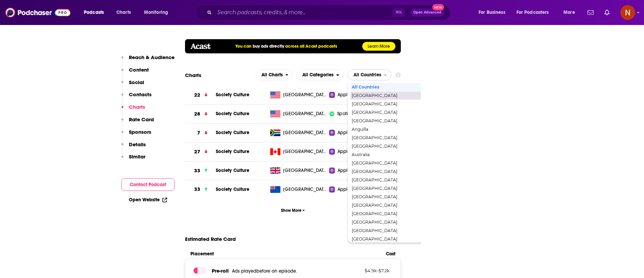
click at [372, 94] on span "[GEOGRAPHIC_DATA]" at bounding box center [398, 96] width 93 height 4
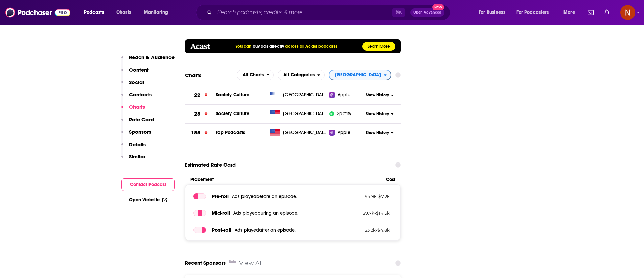
drag, startPoint x: 370, startPoint y: 35, endPoint x: 366, endPoint y: 43, distance: 8.8
click at [365, 73] on span "[GEOGRAPHIC_DATA]" at bounding box center [358, 75] width 46 height 5
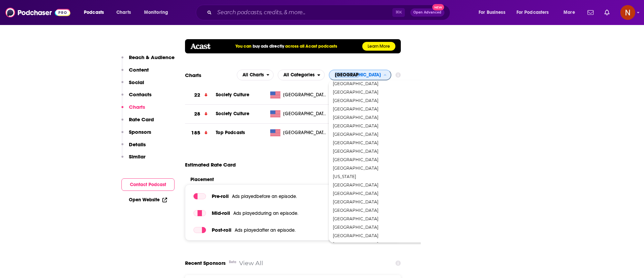
scroll to position [1188, 0]
click at [381, 183] on span "[GEOGRAPHIC_DATA]" at bounding box center [379, 185] width 93 height 4
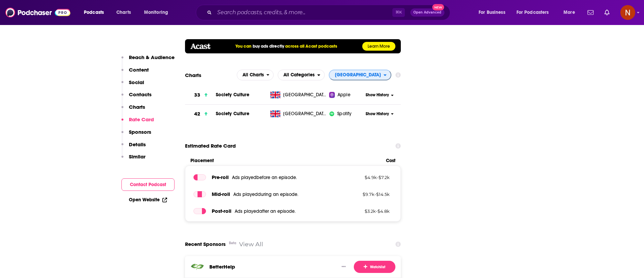
scroll to position [867, 0]
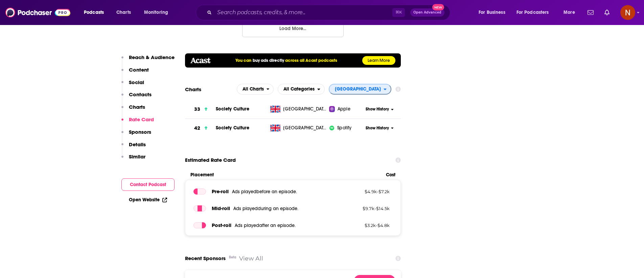
click at [363, 84] on span "[GEOGRAPHIC_DATA]" at bounding box center [357, 90] width 54 height 12
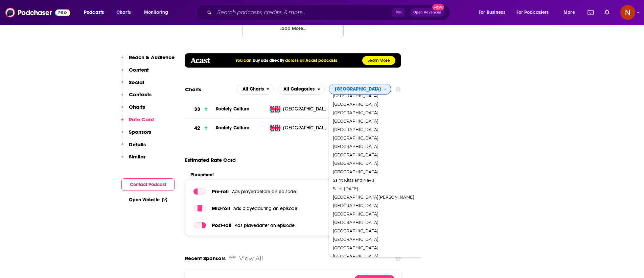
scroll to position [937, 0]
click at [371, 195] on span "[GEOGRAPHIC_DATA]" at bounding box center [379, 197] width 93 height 4
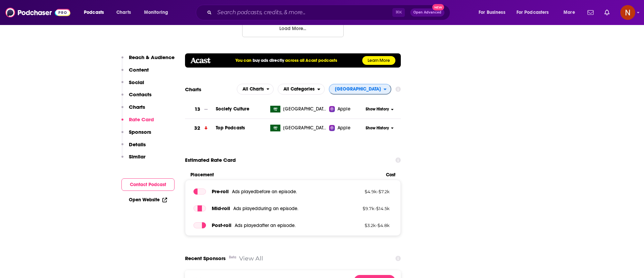
click at [360, 87] on span "[GEOGRAPHIC_DATA]" at bounding box center [358, 89] width 46 height 5
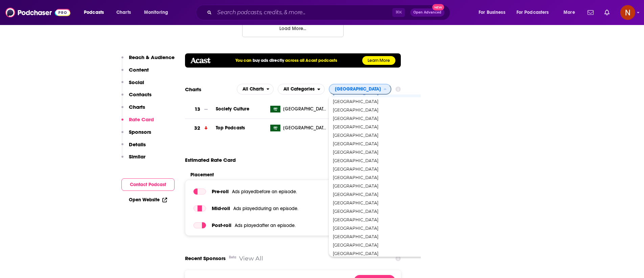
scroll to position [1042, 0]
click at [387, 165] on span "[GEOGRAPHIC_DATA]" at bounding box center [379, 167] width 93 height 4
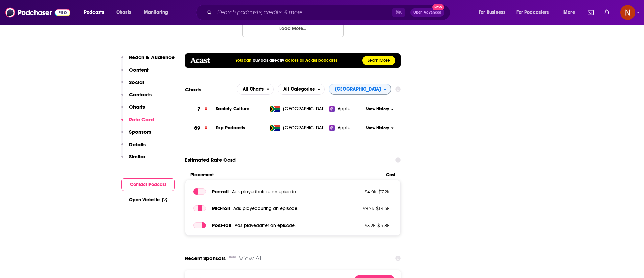
click at [370, 84] on section "Charts All Charts All Categories [GEOGRAPHIC_DATA] 7 Society Culture [GEOGRAPHI…" at bounding box center [293, 111] width 216 height 54
click at [370, 87] on span "[GEOGRAPHIC_DATA]" at bounding box center [358, 89] width 46 height 5
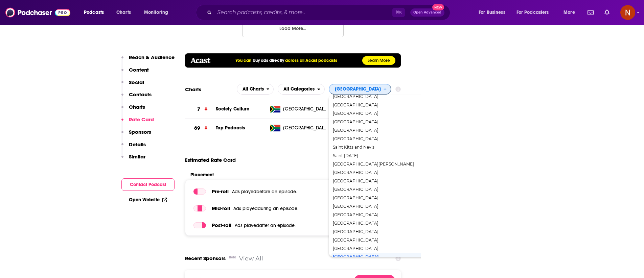
scroll to position [955, 0]
click at [376, 219] on span "[GEOGRAPHIC_DATA]" at bounding box center [379, 221] width 93 height 4
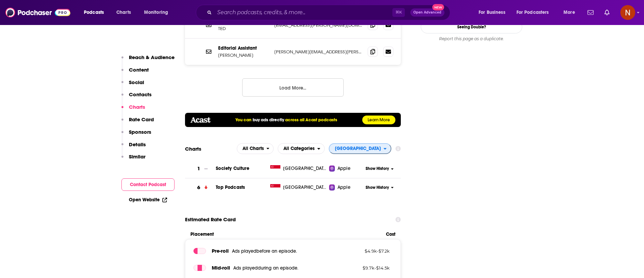
scroll to position [856, 0]
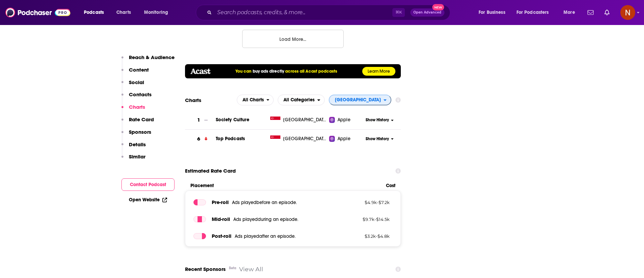
click at [371, 98] on span "[GEOGRAPHIC_DATA]" at bounding box center [358, 100] width 46 height 5
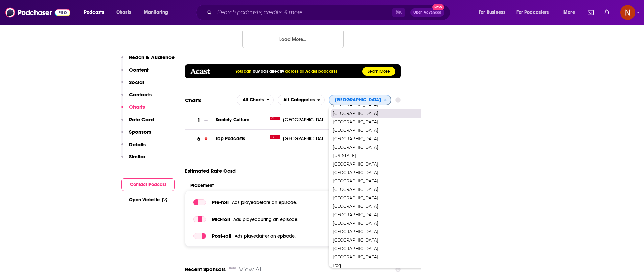
scroll to position [409, 0]
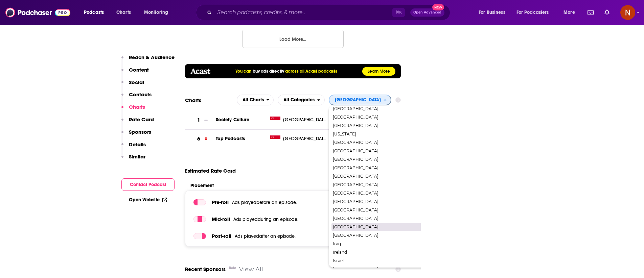
click at [376, 225] on span "[GEOGRAPHIC_DATA]" at bounding box center [379, 227] width 93 height 4
